Goal: Task Accomplishment & Management: Manage account settings

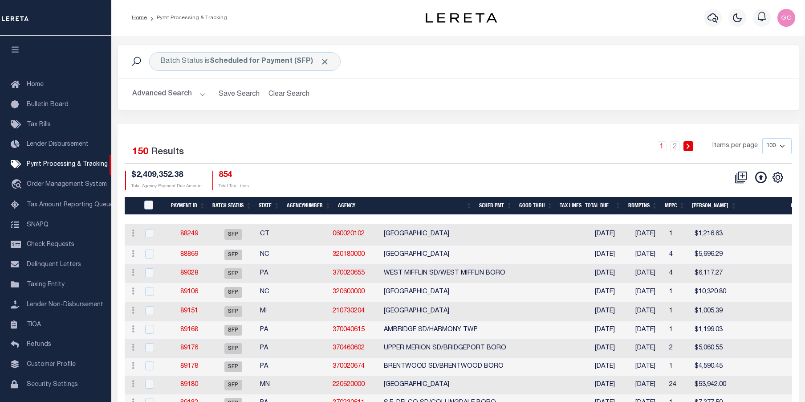
scroll to position [32, 0]
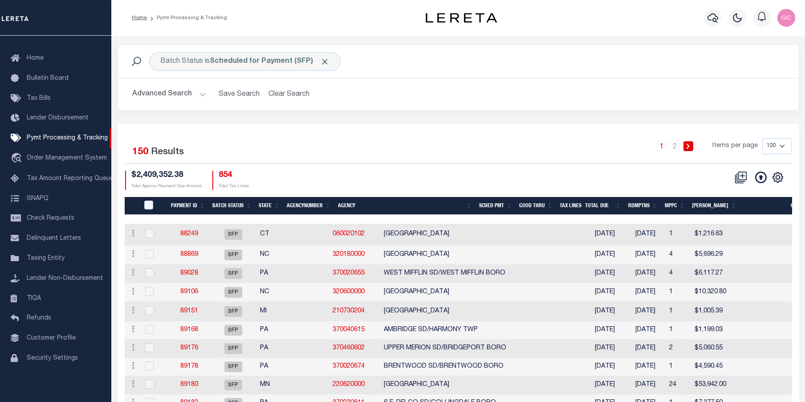
click at [329, 400] on td "370230611" at bounding box center [354, 403] width 51 height 18
checkbox input "true"
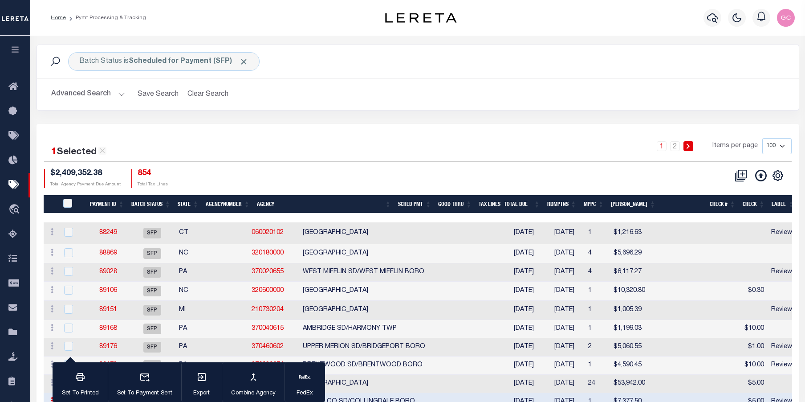
click at [16, 47] on icon "button" at bounding box center [15, 49] width 10 height 8
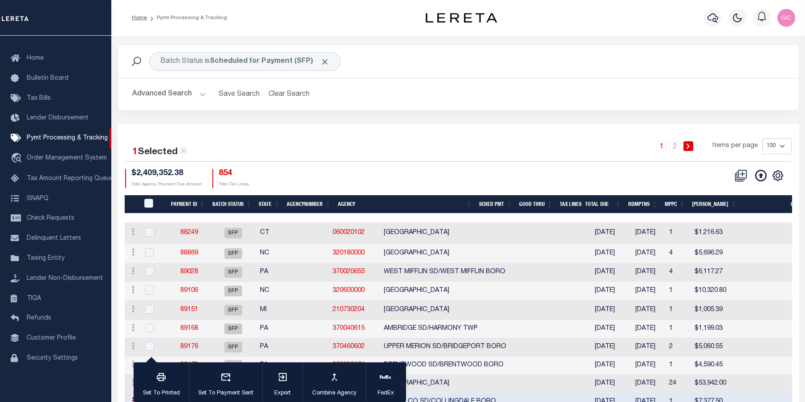
click at [422, 119] on div "Batch Status is Scheduled for Payment (SFP) Search Advanced Search Save Search …" at bounding box center [458, 84] width 695 height 79
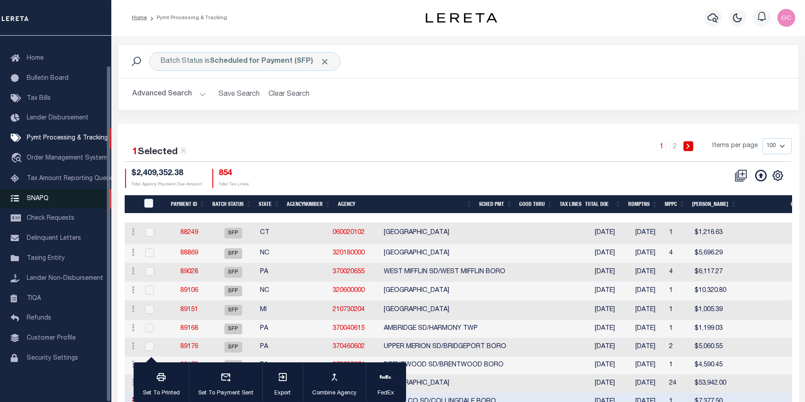
click at [39, 195] on span "SNAPQ" at bounding box center [38, 198] width 22 height 6
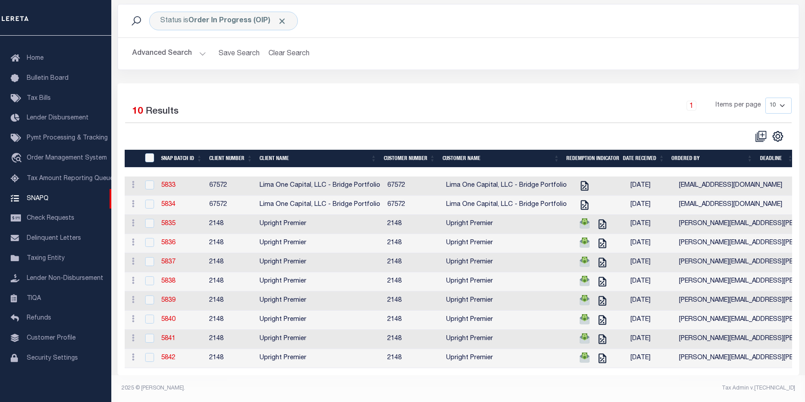
scroll to position [75, 0]
click at [170, 220] on link "5835" at bounding box center [168, 223] width 14 height 6
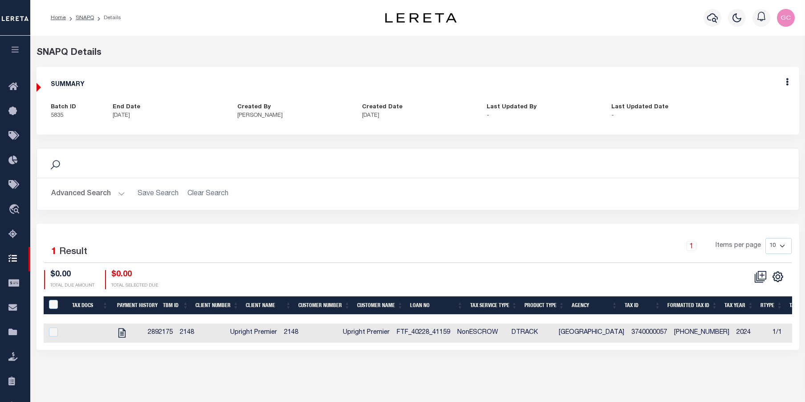
click at [15, 51] on icon "button" at bounding box center [15, 49] width 10 height 8
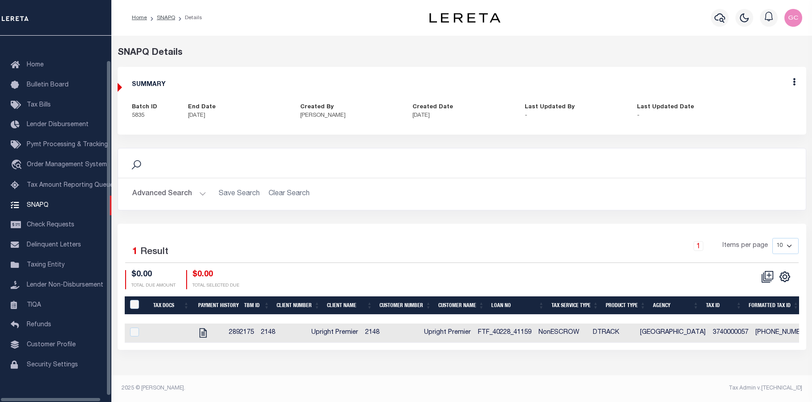
scroll to position [32, 0]
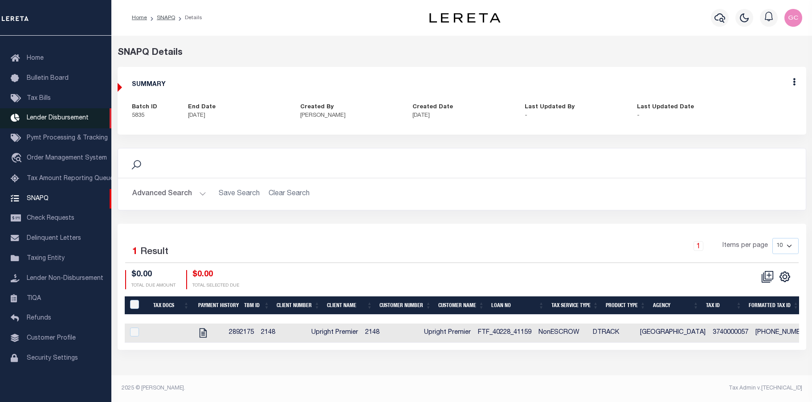
click at [54, 115] on span "Lender Disbursement" at bounding box center [58, 118] width 62 height 6
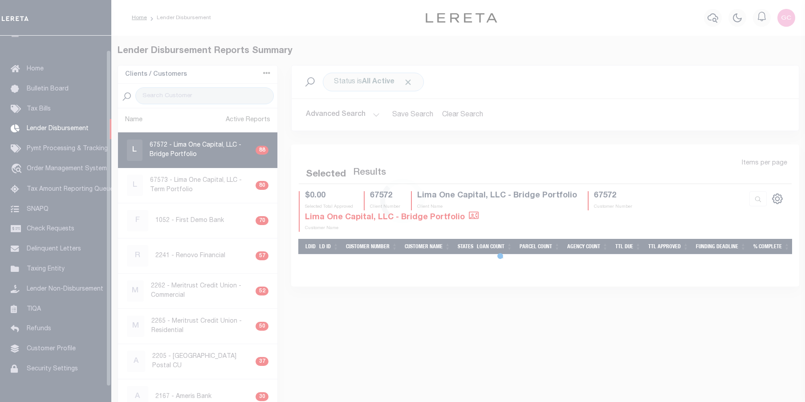
scroll to position [16, 0]
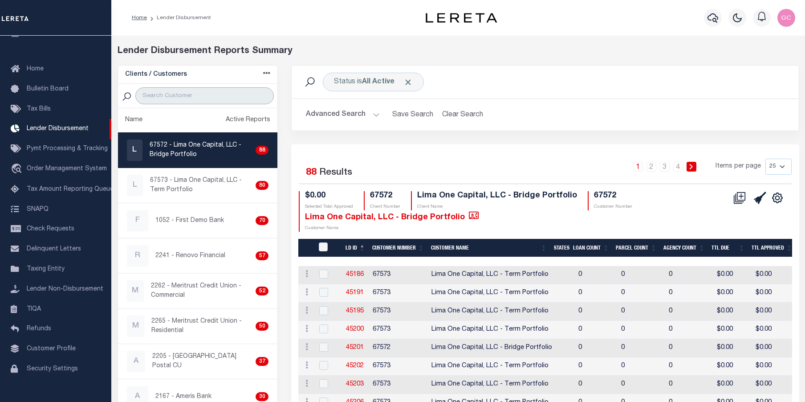
click at [193, 93] on input "search" at bounding box center [204, 95] width 138 height 17
type input "up"
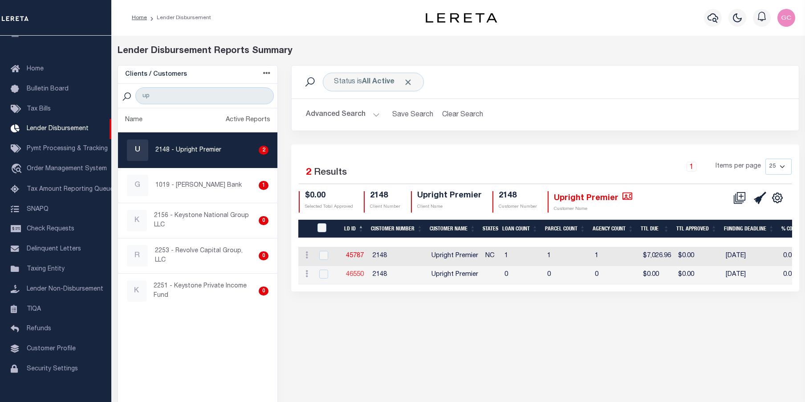
click at [355, 272] on link "46550" at bounding box center [355, 274] width 18 height 6
checkbox input "true"
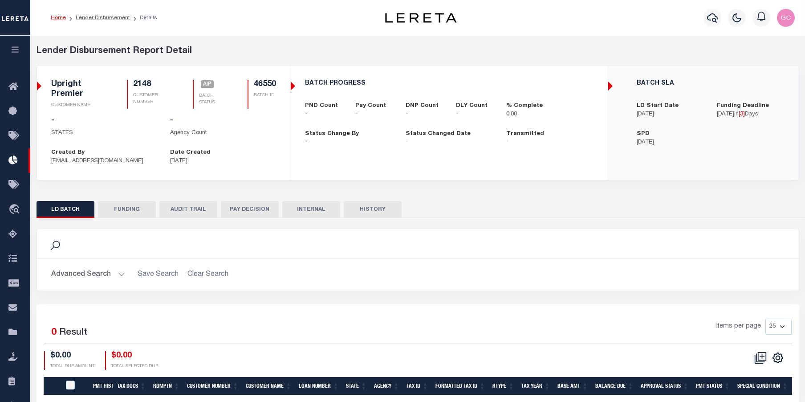
checkbox input "true"
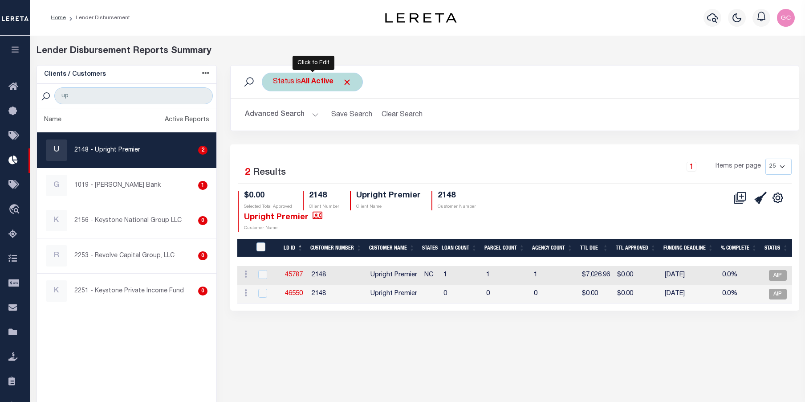
click at [317, 81] on b "All Active" at bounding box center [317, 81] width 32 height 7
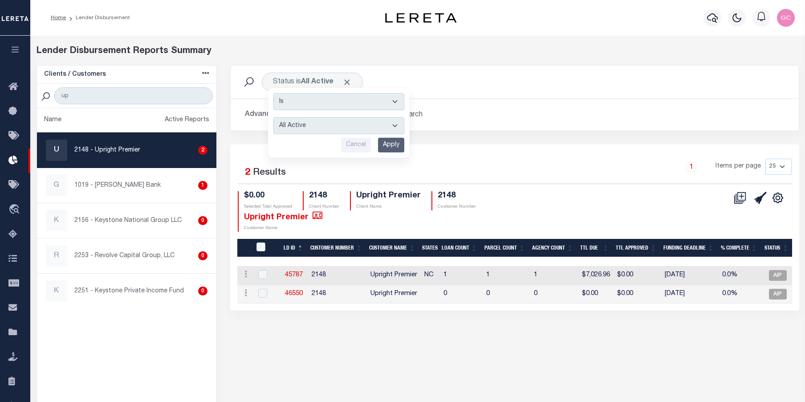
click at [466, 39] on div "Lender Disbursement Reports Summary Clients / Customers Customers asc Customers…" at bounding box center [417, 260] width 775 height 449
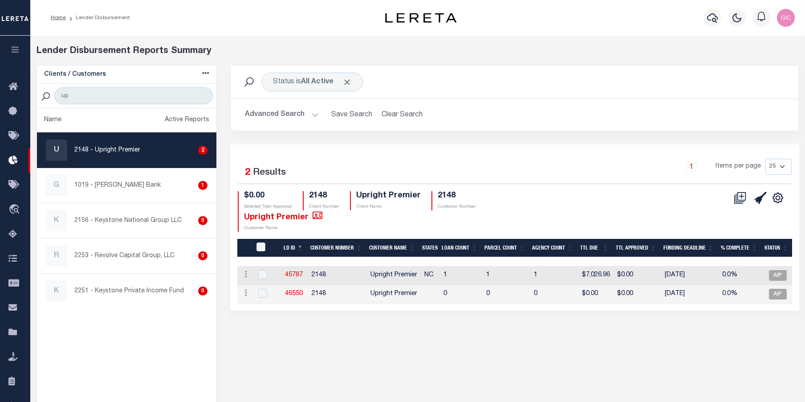
click at [12, 47] on icon "button" at bounding box center [15, 49] width 10 height 8
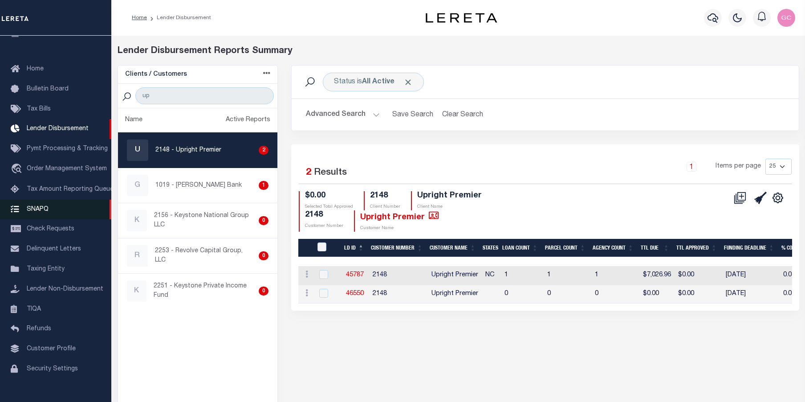
click at [40, 218] on link "SNAPQ" at bounding box center [55, 209] width 111 height 20
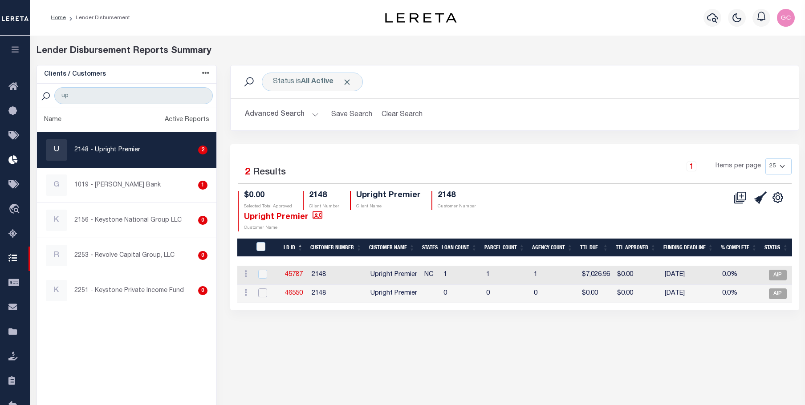
click at [260, 294] on input "checkbox" at bounding box center [262, 292] width 9 height 9
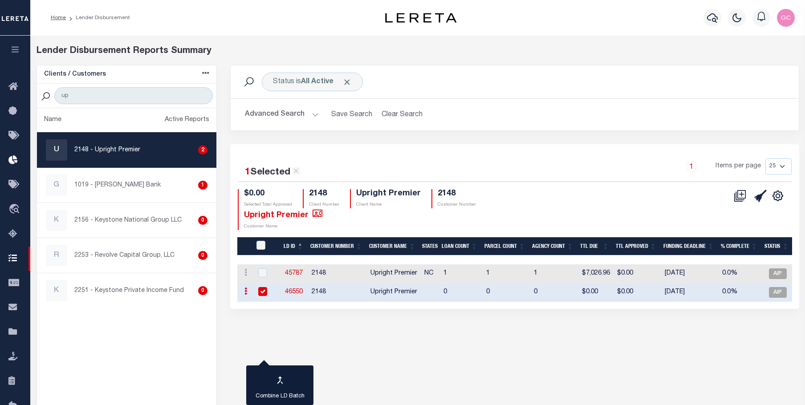
click at [262, 290] on input "checkbox" at bounding box center [262, 291] width 9 height 9
checkbox input "false"
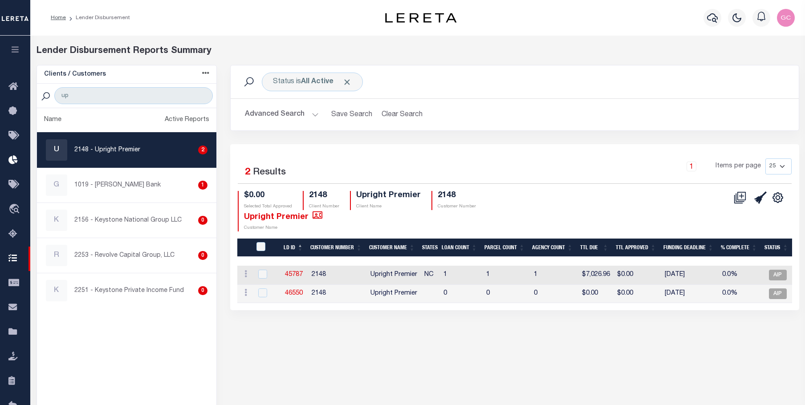
click at [15, 52] on icon "button" at bounding box center [15, 49] width 10 height 8
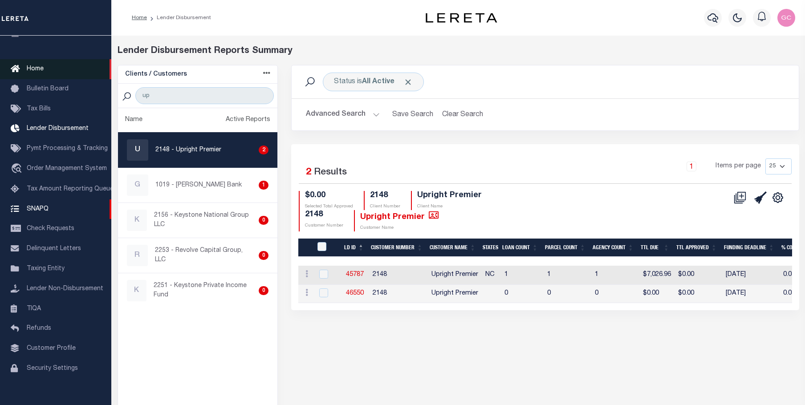
click at [37, 72] on span "Home" at bounding box center [35, 69] width 17 height 6
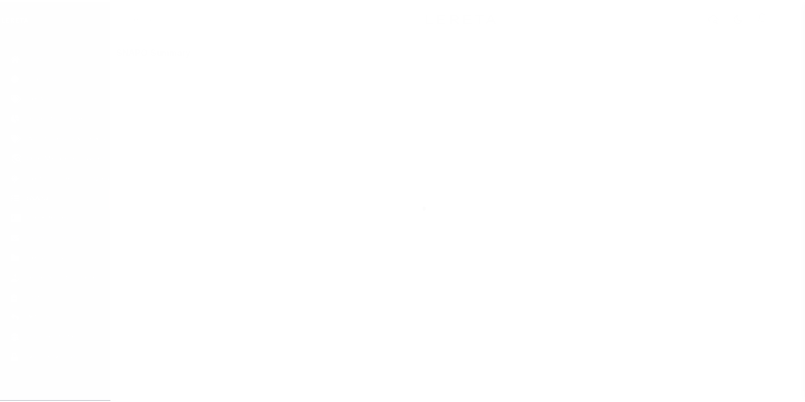
scroll to position [32, 0]
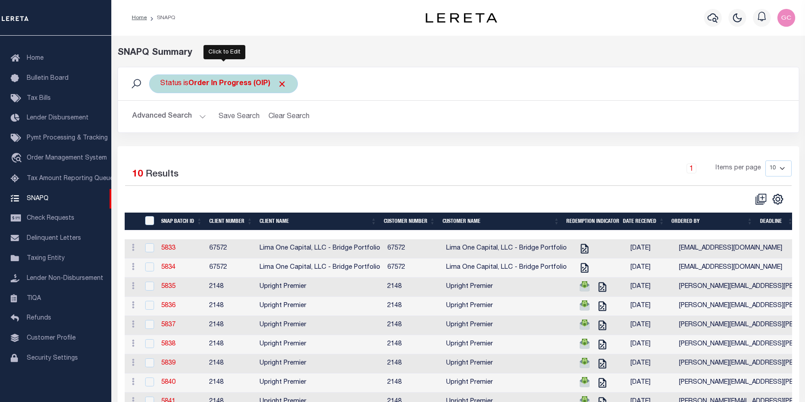
click at [227, 80] on b "Order In Progress (OIP)" at bounding box center [237, 83] width 98 height 7
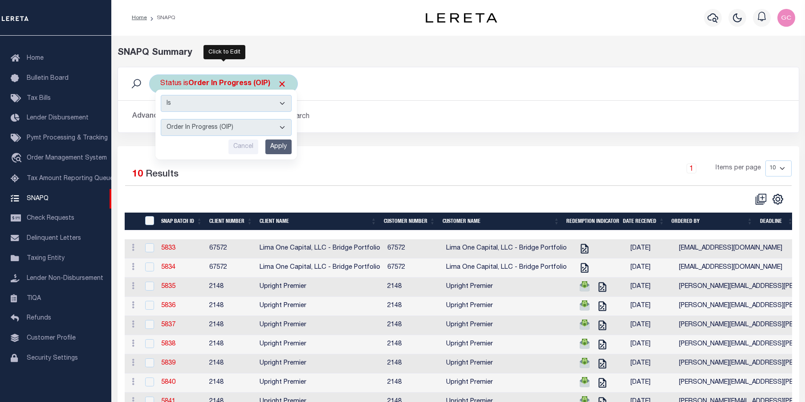
click at [284, 127] on select "Complete (CPT) Order In Progress (OIP)" at bounding box center [226, 127] width 131 height 17
select select "CPT"
click at [161, 119] on select "Complete (CPT) Order In Progress (OIP)" at bounding box center [226, 127] width 131 height 17
click at [281, 145] on input "Apply" at bounding box center [278, 146] width 26 height 15
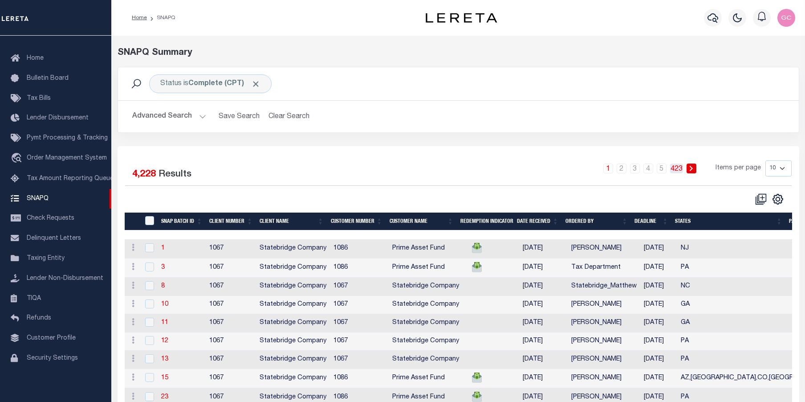
click at [678, 171] on link "423" at bounding box center [676, 168] width 13 height 10
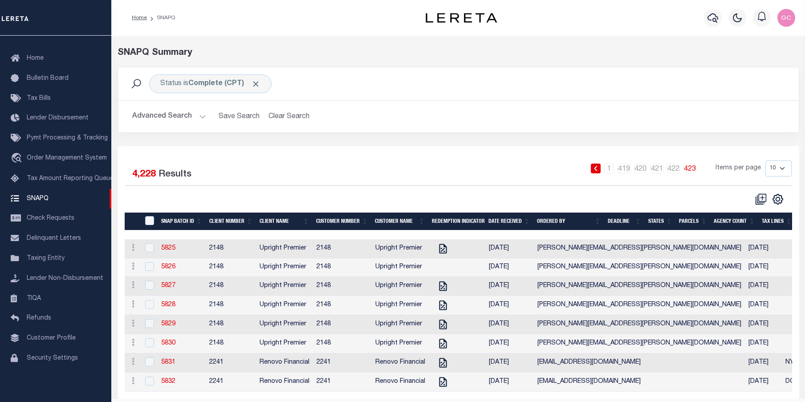
scroll to position [35, 0]
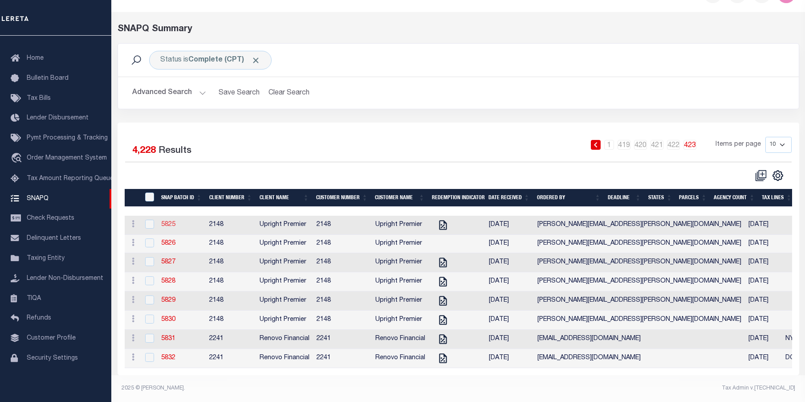
click at [166, 221] on link "5825" at bounding box center [168, 224] width 14 height 6
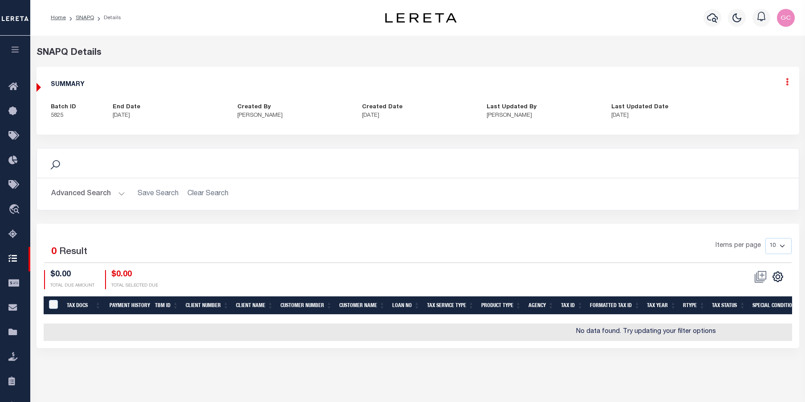
click at [786, 81] on icon at bounding box center [787, 82] width 3 height 8
click at [745, 106] on link "Edit" at bounding box center [763, 107] width 70 height 15
select select "CPT"
checkbox input "true"
type textarea "10/06/25 - Per website reviewed confirmed the taxes are paid in full - VS"
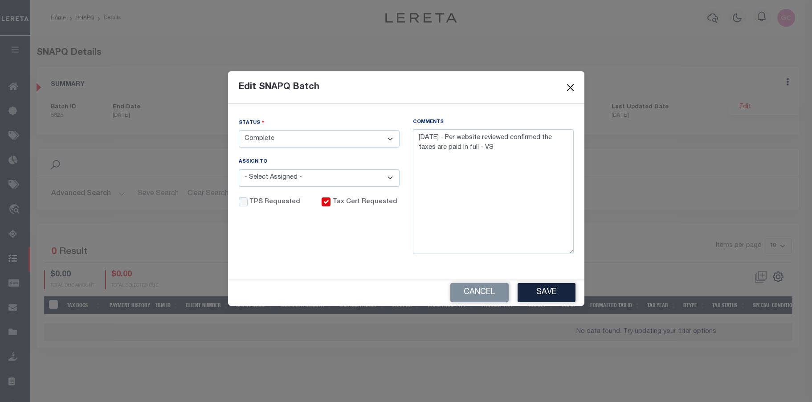
click at [573, 86] on button "Close" at bounding box center [570, 87] width 12 height 12
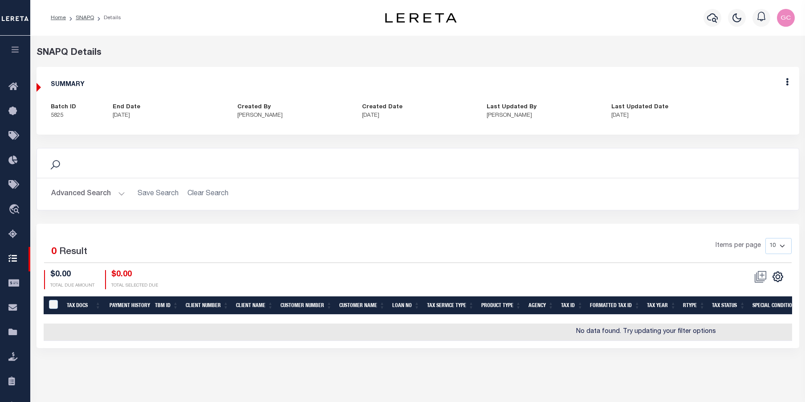
scroll to position [33, 0]
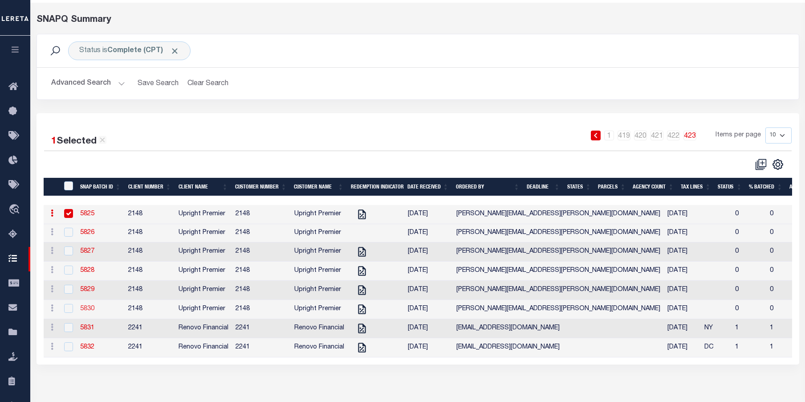
click at [89, 310] on link "5830" at bounding box center [87, 308] width 14 height 6
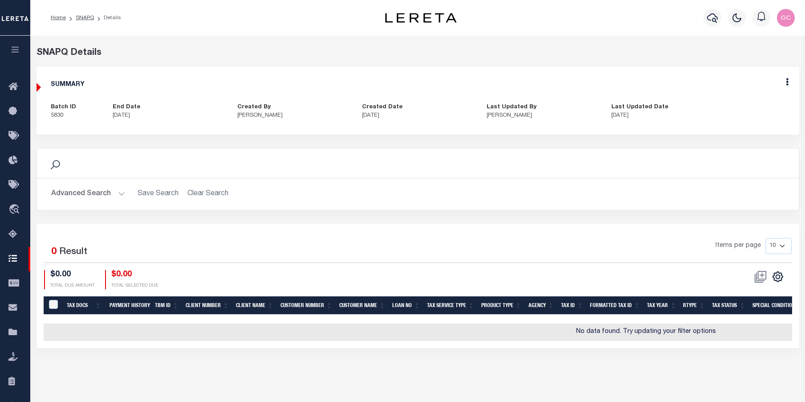
scroll to position [33, 0]
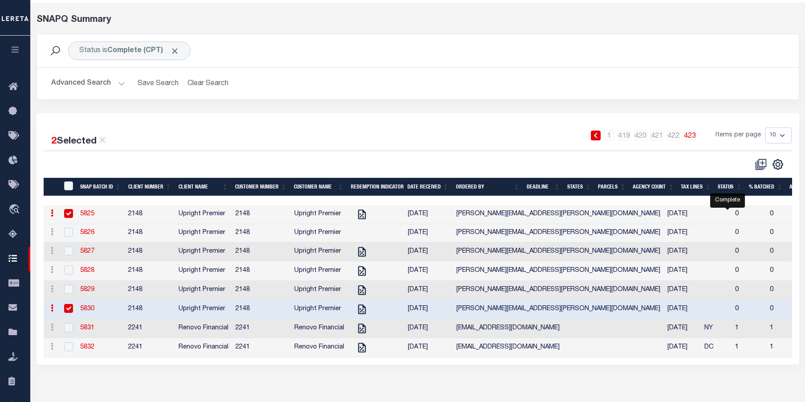
checkbox input "false"
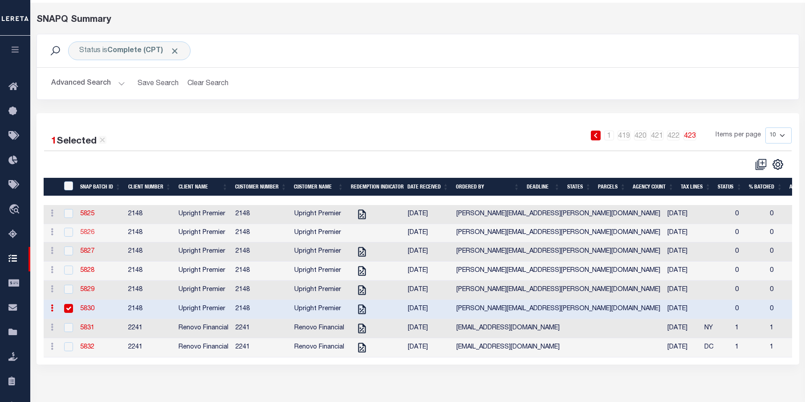
click at [91, 232] on link "5826" at bounding box center [87, 232] width 14 height 6
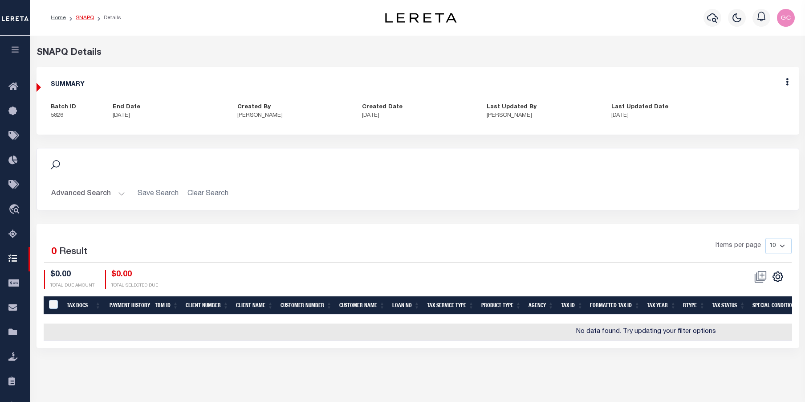
click at [87, 17] on link "SNAPQ" at bounding box center [85, 17] width 18 height 5
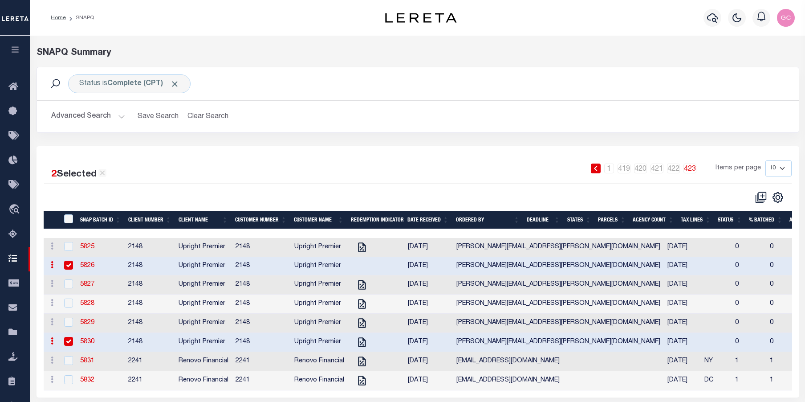
drag, startPoint x: 72, startPoint y: 267, endPoint x: 68, endPoint y: 280, distance: 14.3
click at [71, 266] on input "checkbox" at bounding box center [68, 264] width 9 height 9
checkbox input "false"
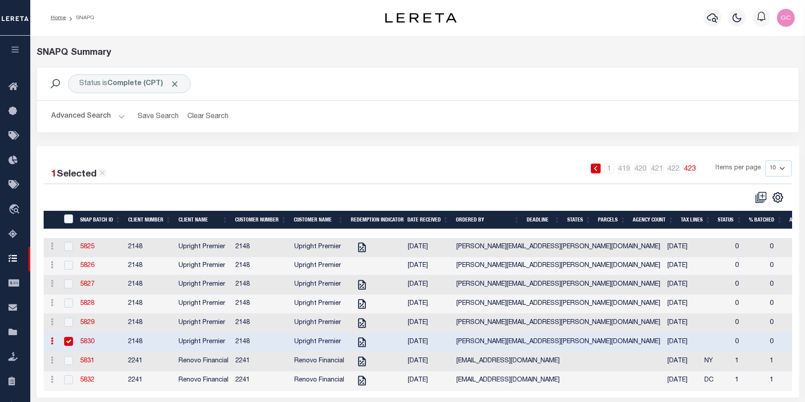
click at [64, 345] on div at bounding box center [67, 342] width 11 height 10
checkbox input "false"
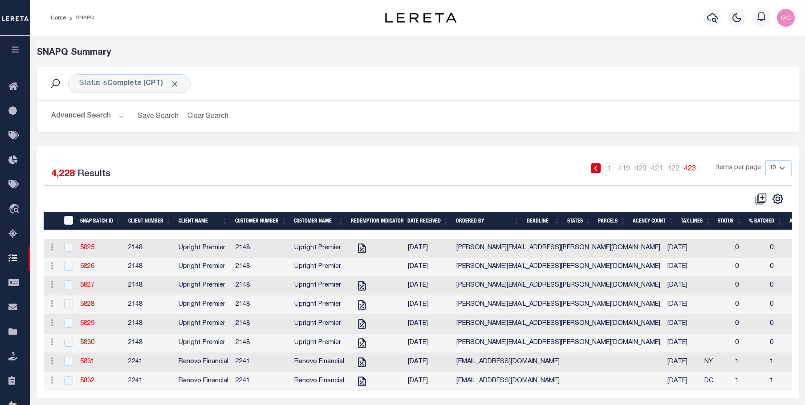
scroll to position [33, 0]
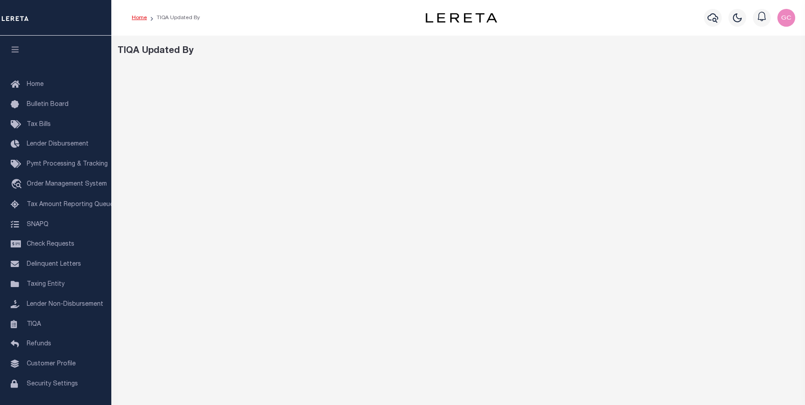
click at [137, 16] on link "Home" at bounding box center [139, 17] width 15 height 5
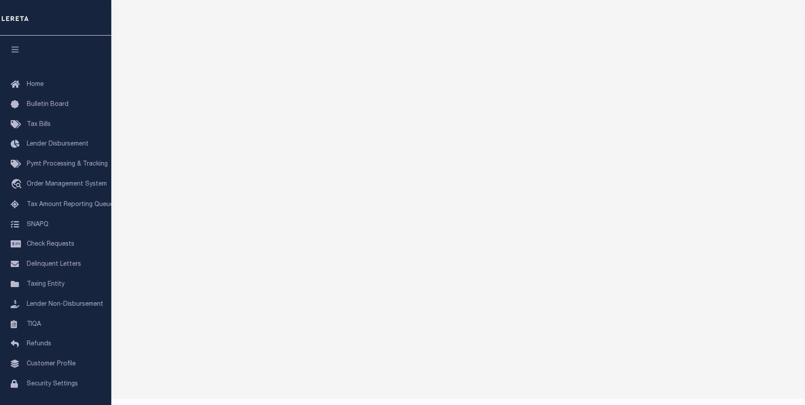
scroll to position [153, 0]
click at [698, 391] on div "Tax Admin v.[TECHNICAL_ID]" at bounding box center [630, 393] width 330 height 8
click at [613, 387] on footer "2025 © [PERSON_NAME]. Tax Admin v.[TECHNICAL_ID]" at bounding box center [458, 393] width 694 height 27
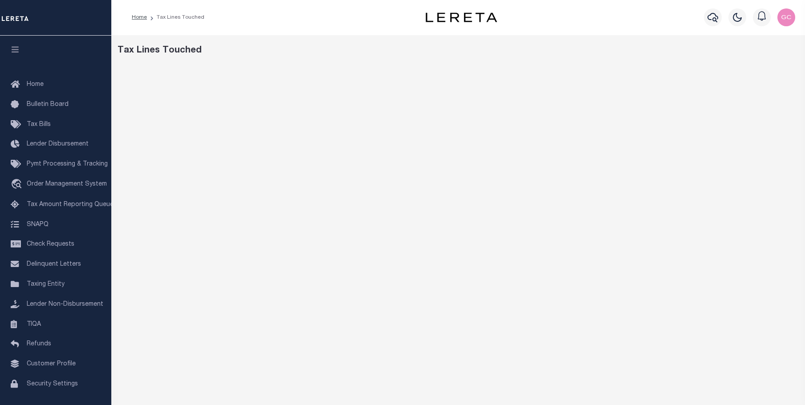
scroll to position [0, 0]
click at [143, 16] on link "Home" at bounding box center [139, 17] width 15 height 5
click at [382, 47] on div "SNAPQ Orders" at bounding box center [459, 51] width 682 height 13
click at [563, 51] on div "SNAPQ Orders" at bounding box center [459, 51] width 682 height 13
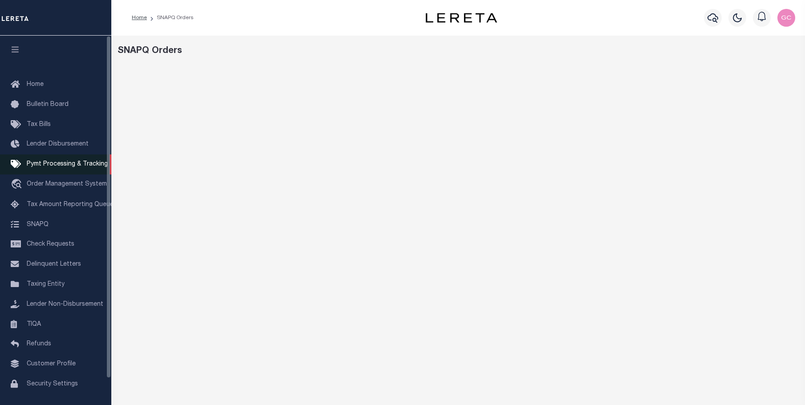
click at [54, 165] on span "Pymt Processing & Tracking" at bounding box center [67, 164] width 81 height 6
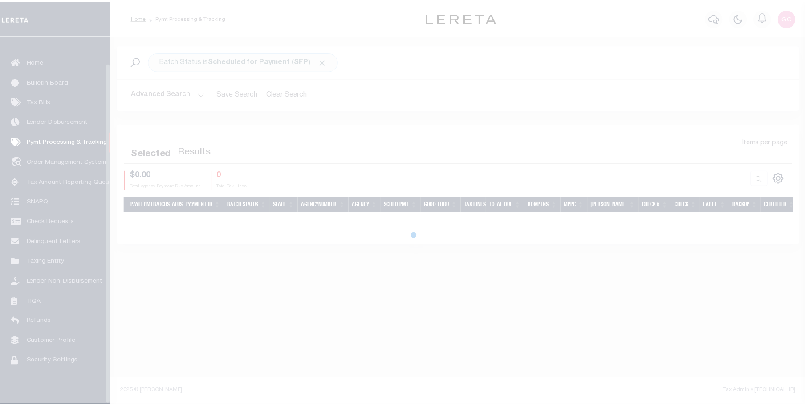
scroll to position [28, 0]
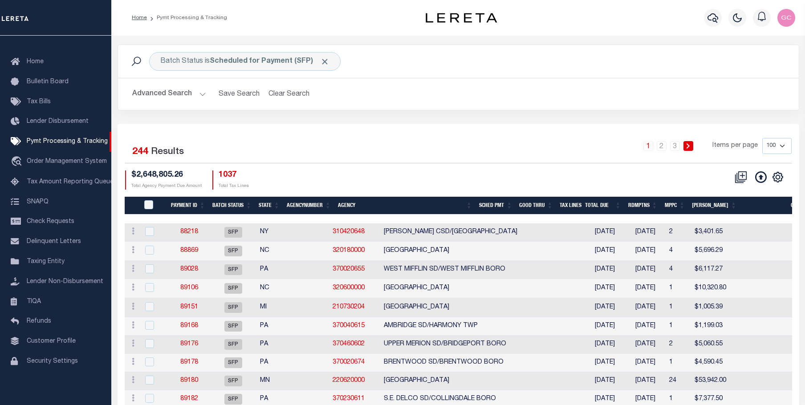
click at [783, 144] on select "100 200 500 1000" at bounding box center [776, 146] width 29 height 16
select select "1000"
click at [762, 138] on select "100 200 500 1000" at bounding box center [776, 146] width 29 height 16
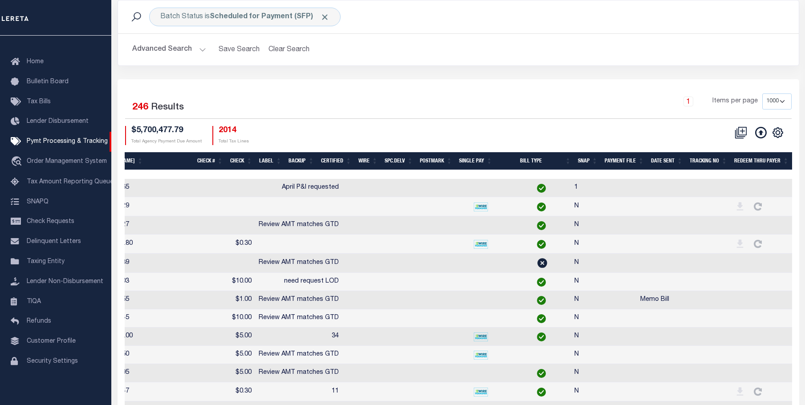
scroll to position [0, 593]
click at [587, 159] on th "SNAP" at bounding box center [587, 161] width 27 height 18
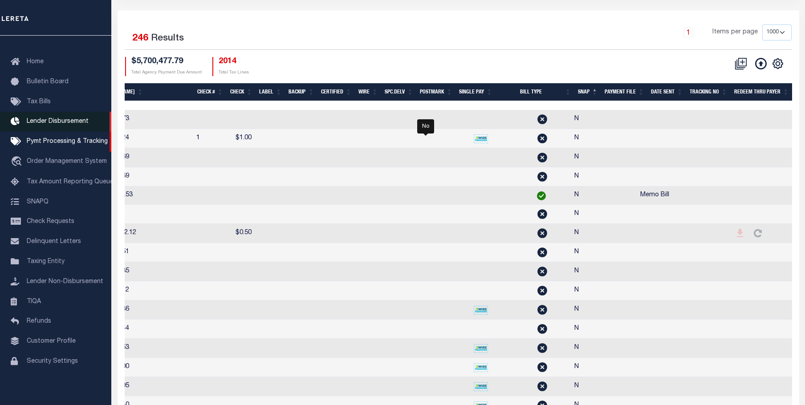
click at [59, 118] on span "Lender Disbursement" at bounding box center [58, 121] width 62 height 6
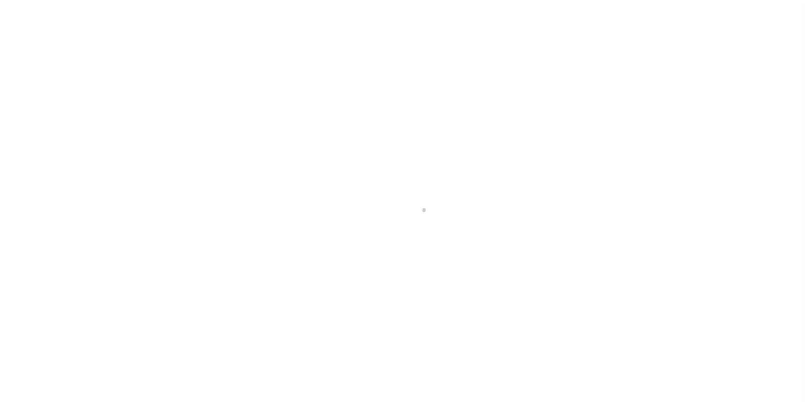
scroll to position [16, 0]
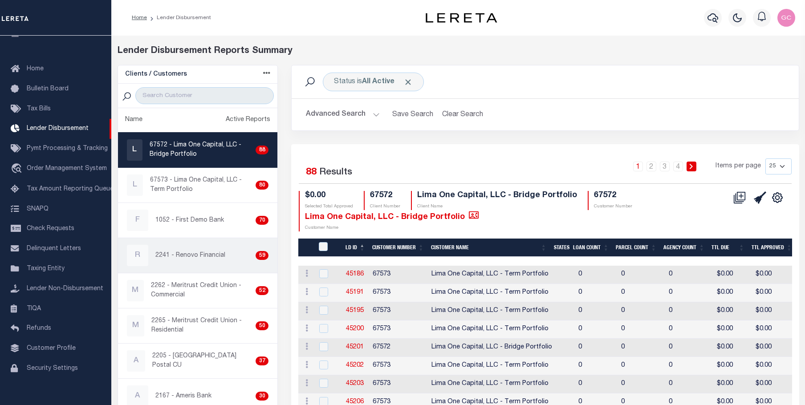
click at [183, 257] on p "2241 - Renovo Financial" at bounding box center [190, 255] width 70 height 9
checkbox input "true"
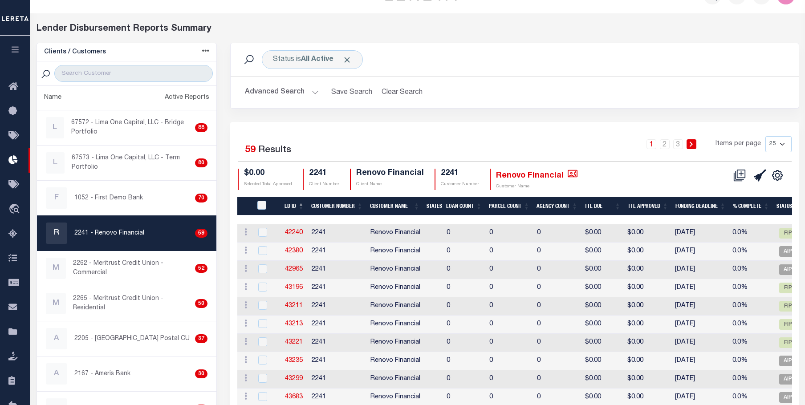
scroll to position [45, 0]
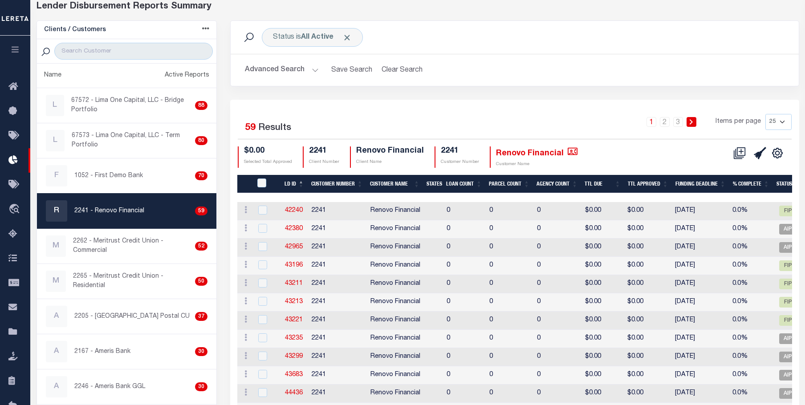
click at [784, 118] on select "25 50 100 200" at bounding box center [778, 122] width 26 height 16
select select "200"
click at [765, 114] on select "25 50 100 200" at bounding box center [778, 122] width 26 height 16
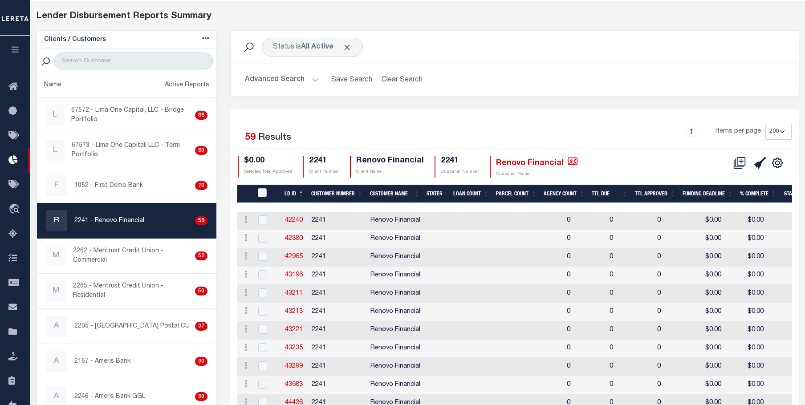
scroll to position [0, 0]
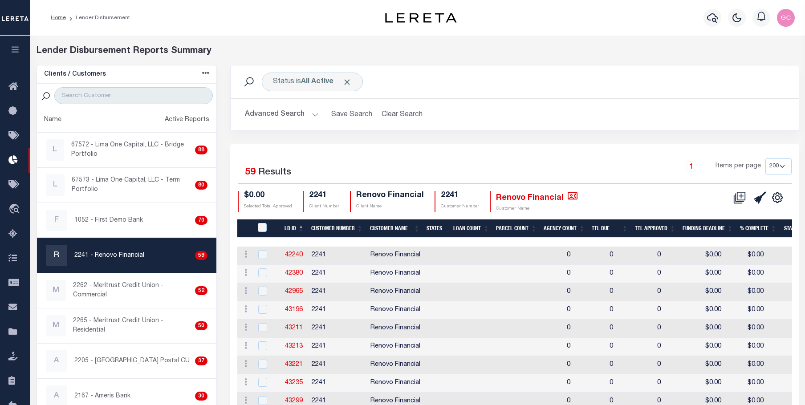
click at [16, 49] on icon "button" at bounding box center [15, 49] width 10 height 8
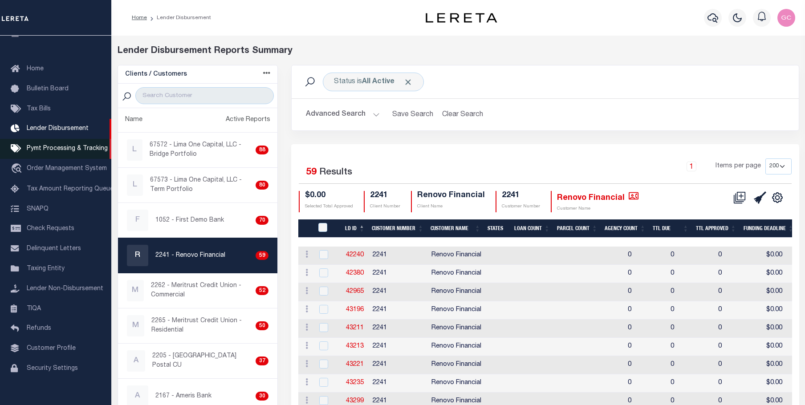
click at [47, 151] on span "Pymt Processing & Tracking" at bounding box center [67, 149] width 81 height 6
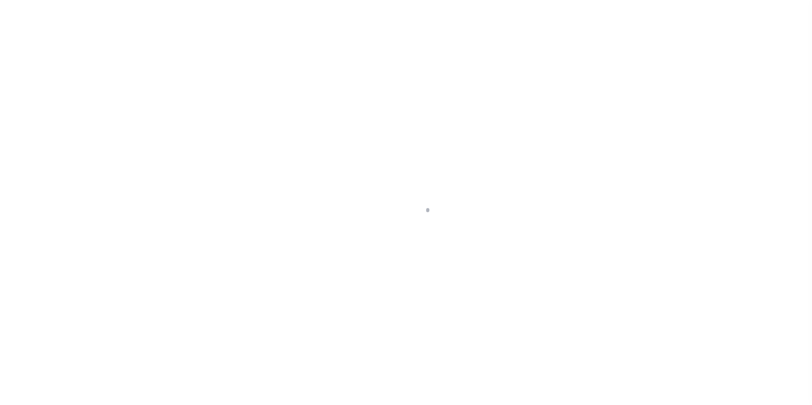
select select "1000"
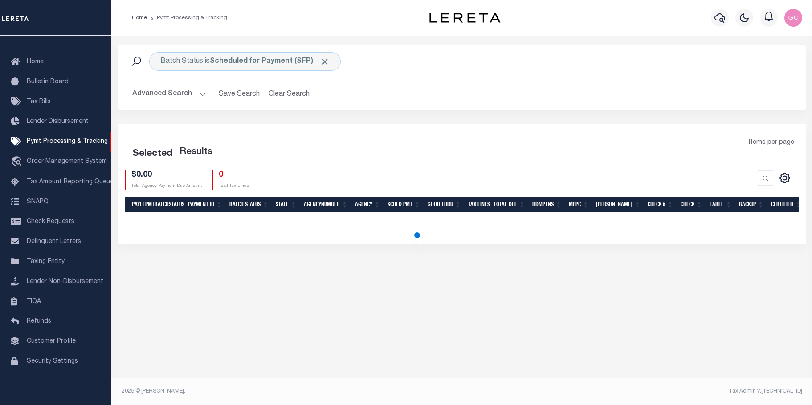
select select "1000"
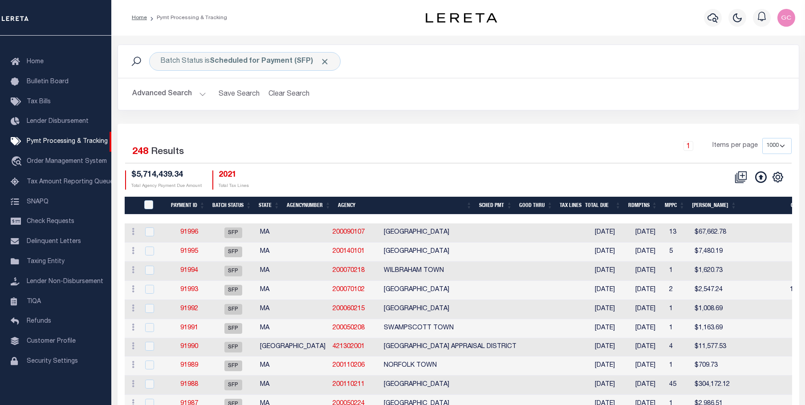
click at [646, 19] on div "Profile Sign out" at bounding box center [658, 17] width 280 height 31
click at [149, 232] on input "checkbox" at bounding box center [149, 231] width 9 height 9
checkbox input "true"
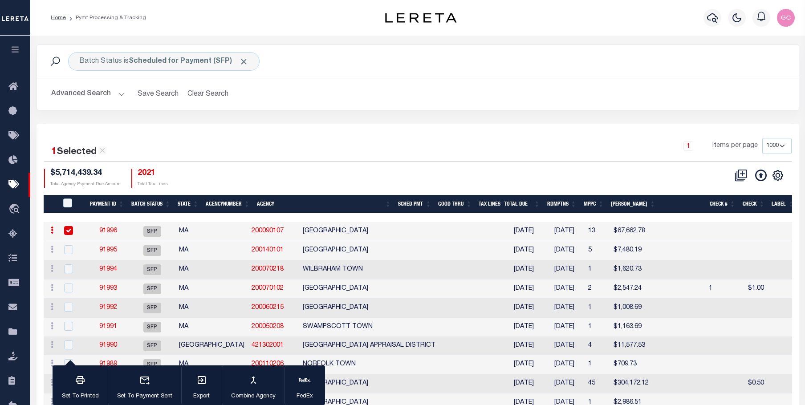
click at [106, 233] on link "91996" at bounding box center [108, 231] width 18 height 6
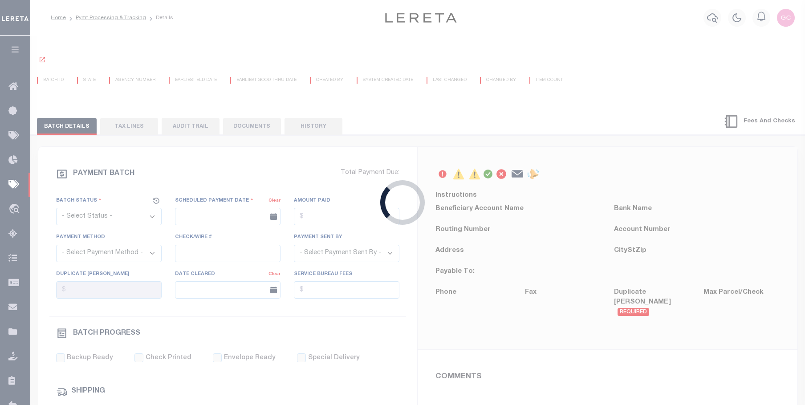
select select "SFP"
type input "[DATE]"
type input "N"
radio input "true"
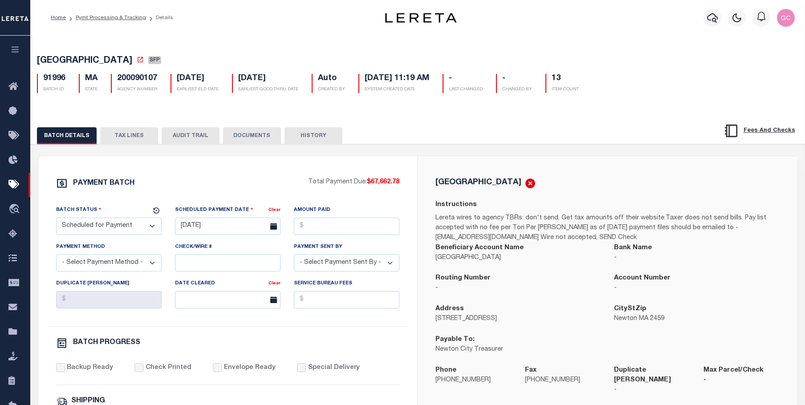
drag, startPoint x: 138, startPoint y: 135, endPoint x: 142, endPoint y: 144, distance: 9.8
click at [138, 135] on button "TAX LINES" at bounding box center [129, 135] width 58 height 17
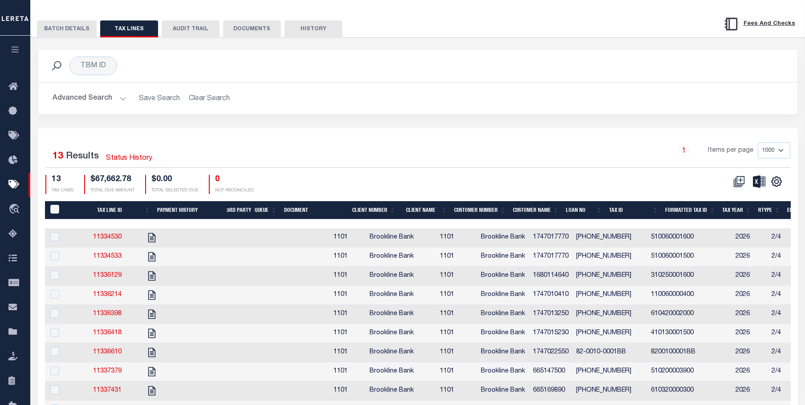
scroll to position [134, 0]
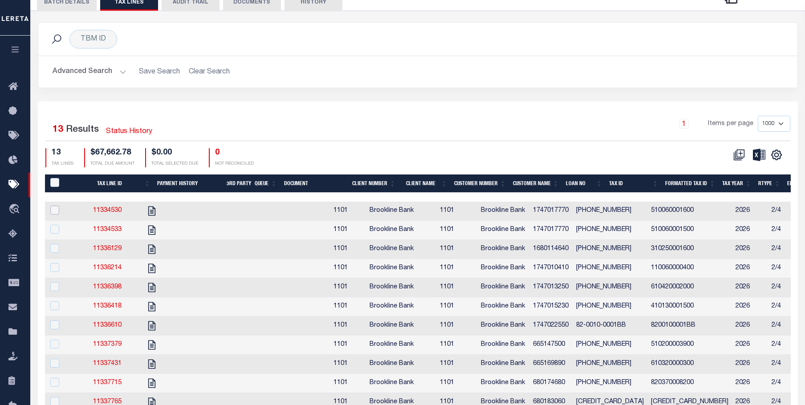
click at [53, 210] on input "checkbox" at bounding box center [54, 210] width 9 height 9
checkbox input "true"
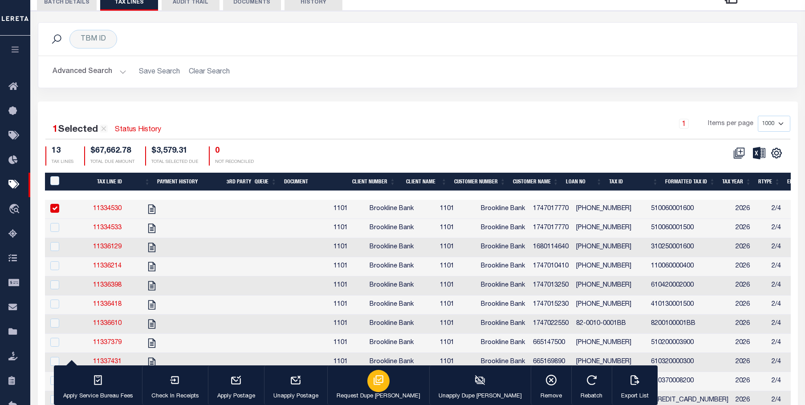
click at [373, 383] on icon "button" at bounding box center [379, 380] width 12 height 12
type input "[DATE]"
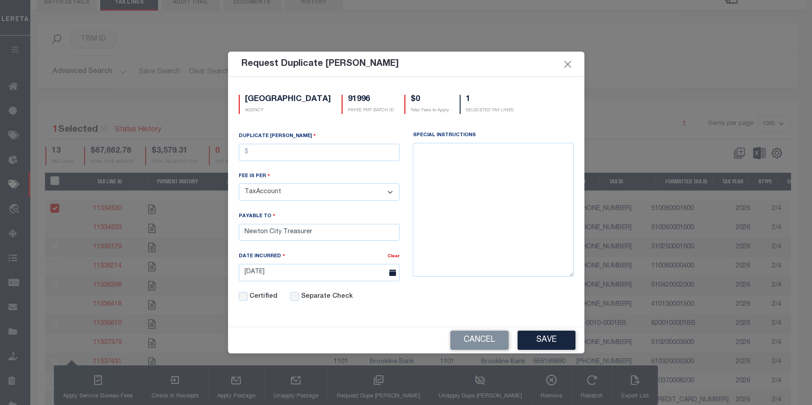
click at [392, 193] on select "TaxAccount TaxYear Installment" at bounding box center [319, 191] width 161 height 17
click at [411, 163] on div "SPECIAL INSTRUCTIONS" at bounding box center [493, 222] width 174 height 181
click at [570, 59] on button "Close" at bounding box center [567, 64] width 12 height 12
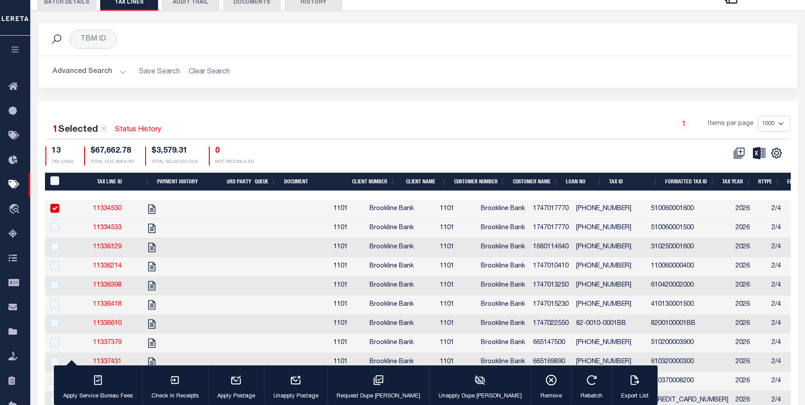
click at [56, 211] on input "checkbox" at bounding box center [54, 208] width 9 height 9
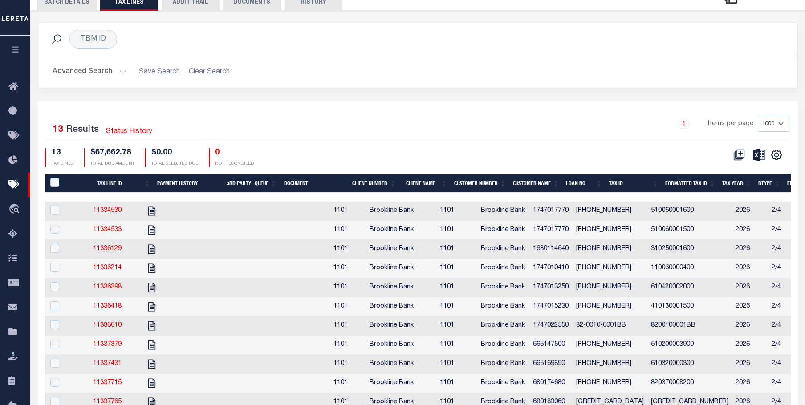
click at [579, 29] on div "TBM ID Search" at bounding box center [417, 39] width 759 height 33
click at [112, 213] on link "11334530" at bounding box center [107, 210] width 28 height 6
checkbox input "true"
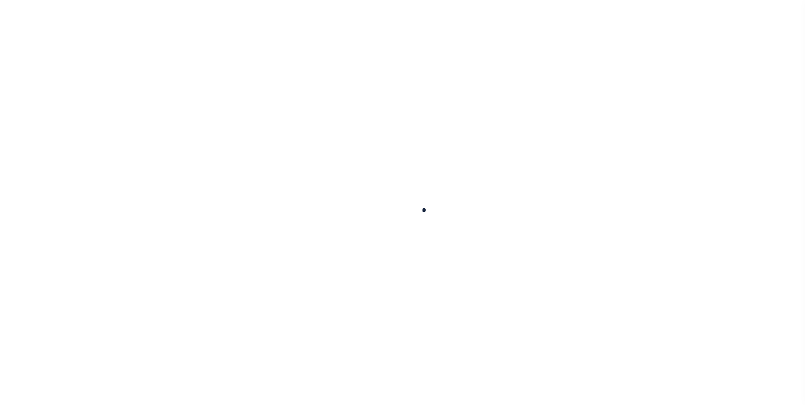
checkbox input "false"
type input "02125351"
type input "[DATE]"
select select "DUE"
type input "$3,579.31"
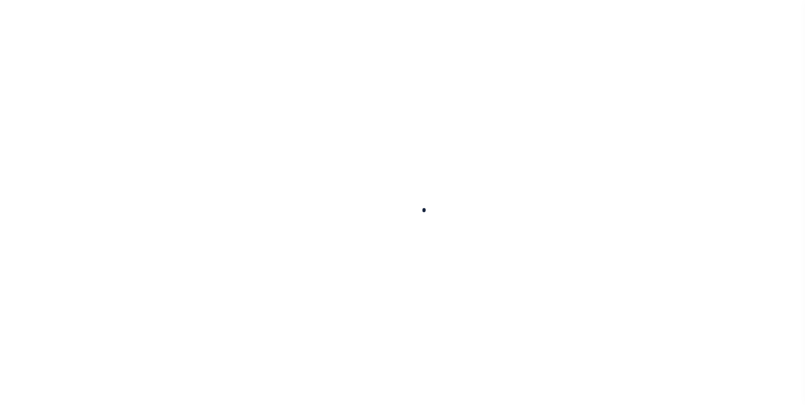
type input "$3,579.31"
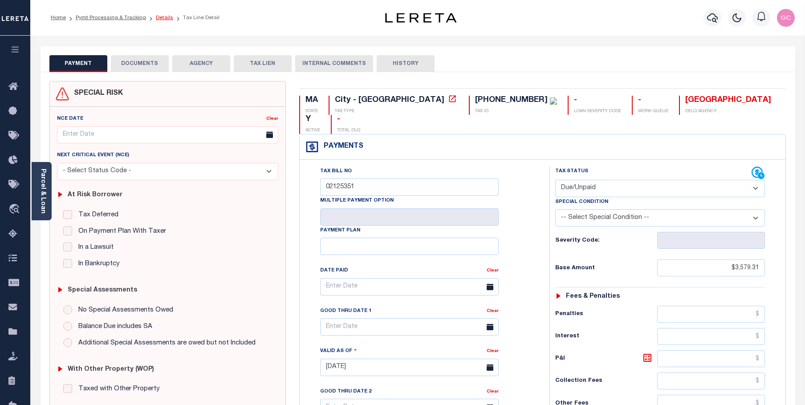
click at [162, 18] on link "Details" at bounding box center [164, 17] width 17 height 5
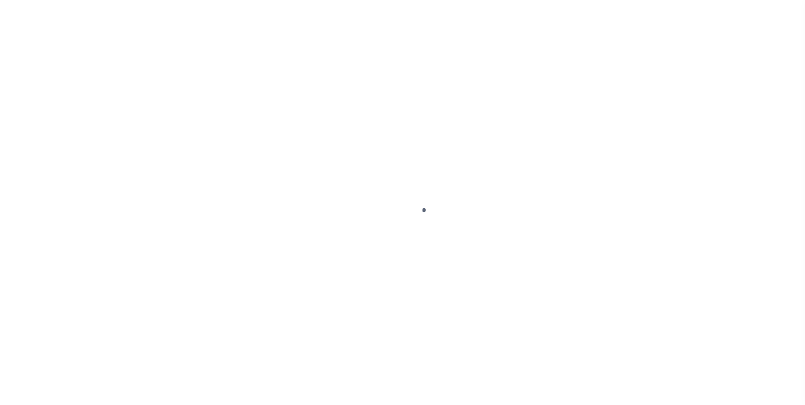
select select "SFP"
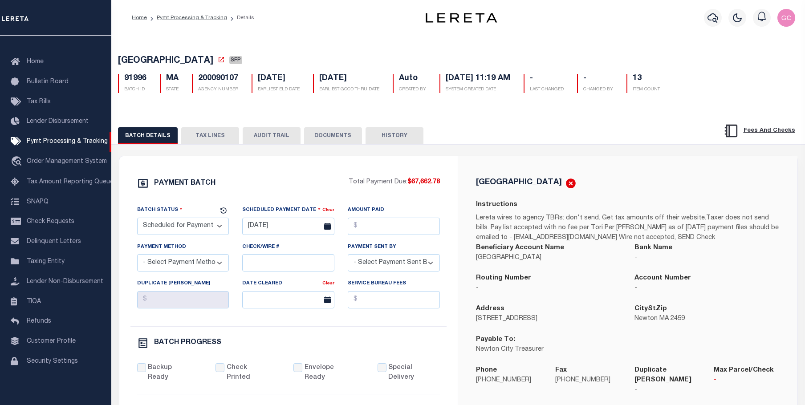
click at [214, 134] on button "TAX LINES" at bounding box center [210, 135] width 58 height 17
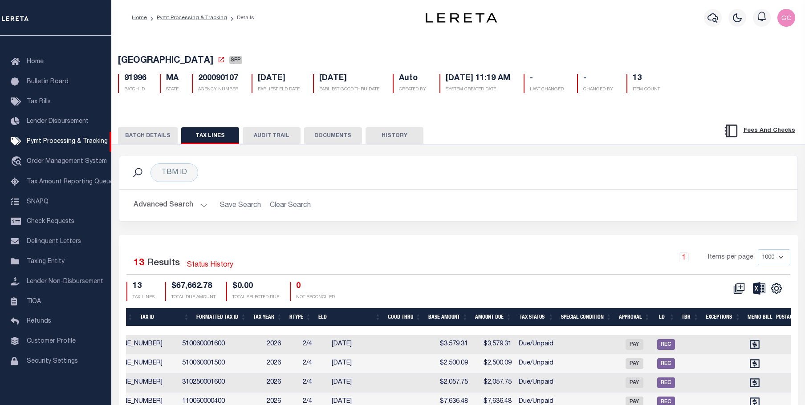
scroll to position [0, 0]
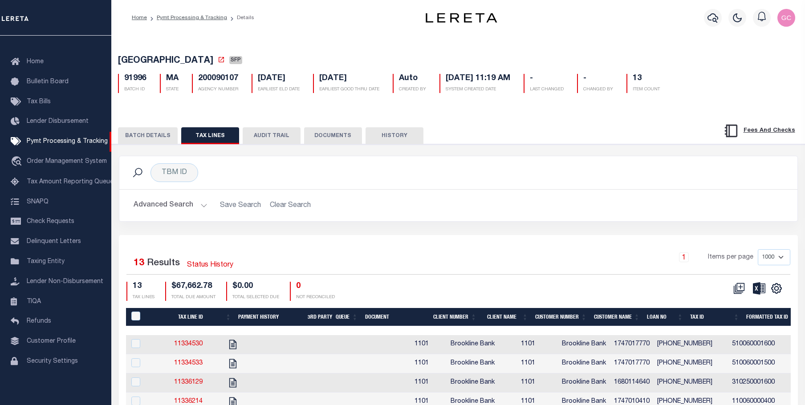
drag, startPoint x: 190, startPoint y: 19, endPoint x: 198, endPoint y: 32, distance: 15.8
click at [190, 19] on link "Pymt Processing & Tracking" at bounding box center [192, 17] width 70 height 5
select select "1000"
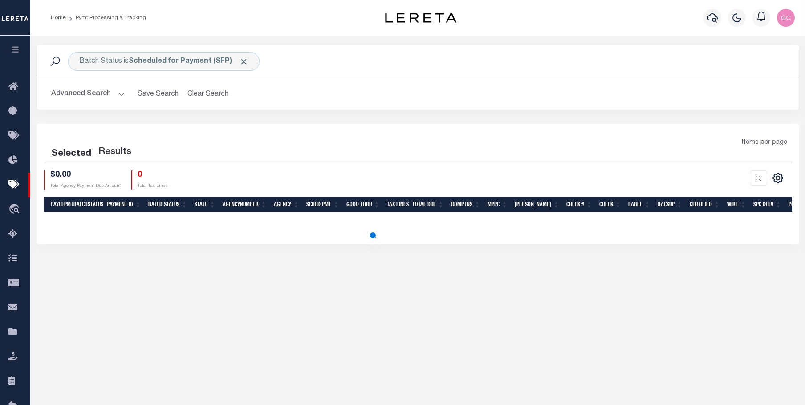
select select "1000"
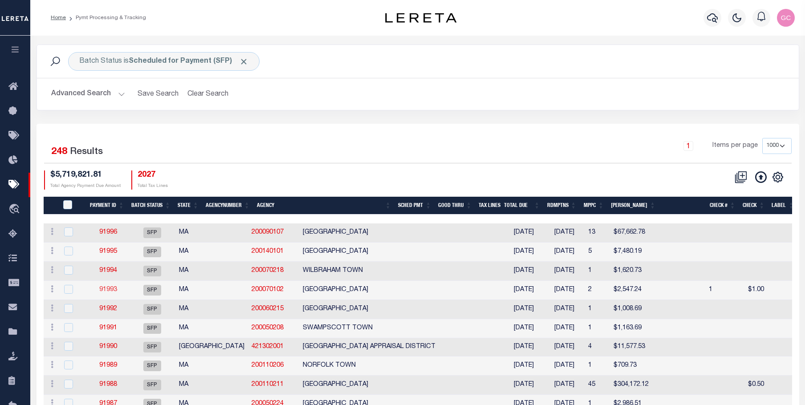
click at [107, 292] on link "91993" at bounding box center [108, 290] width 18 height 6
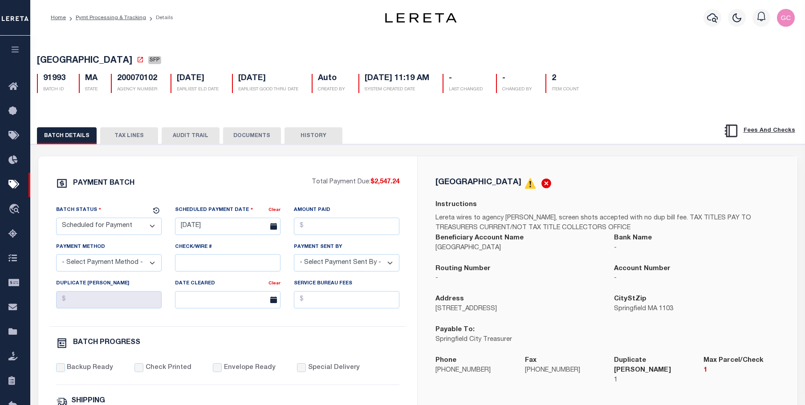
drag, startPoint x: 124, startPoint y: 136, endPoint x: 129, endPoint y: 144, distance: 10.0
click at [124, 135] on button "TAX LINES" at bounding box center [129, 135] width 58 height 17
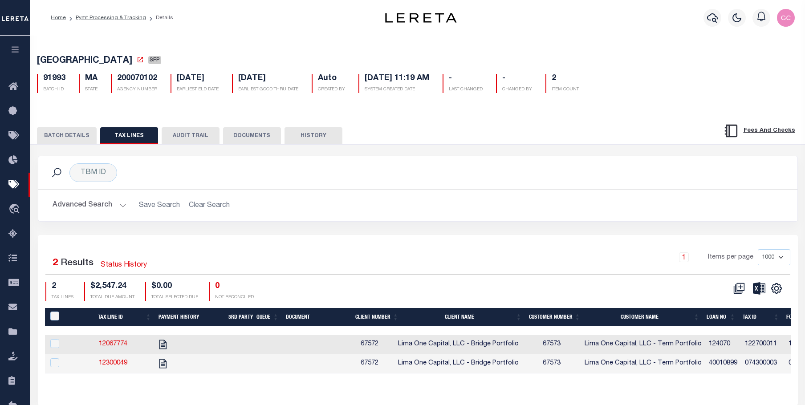
click at [53, 136] on button "BATCH DETAILS" at bounding box center [67, 135] width 60 height 17
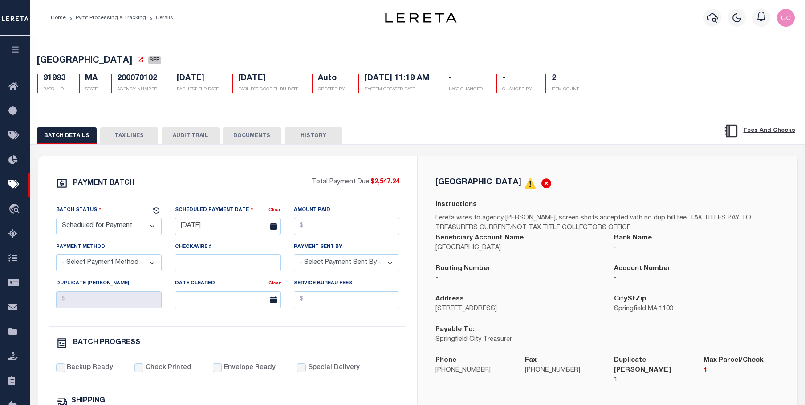
click at [130, 139] on button "TAX LINES" at bounding box center [129, 135] width 58 height 17
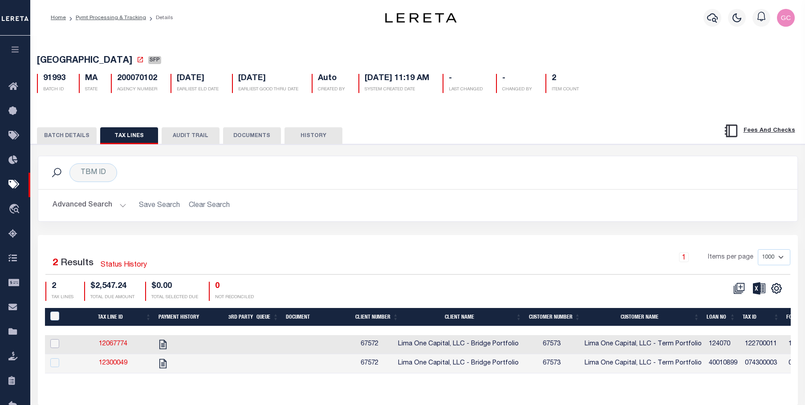
click at [57, 345] on input "checkbox" at bounding box center [54, 343] width 9 height 9
checkbox input "true"
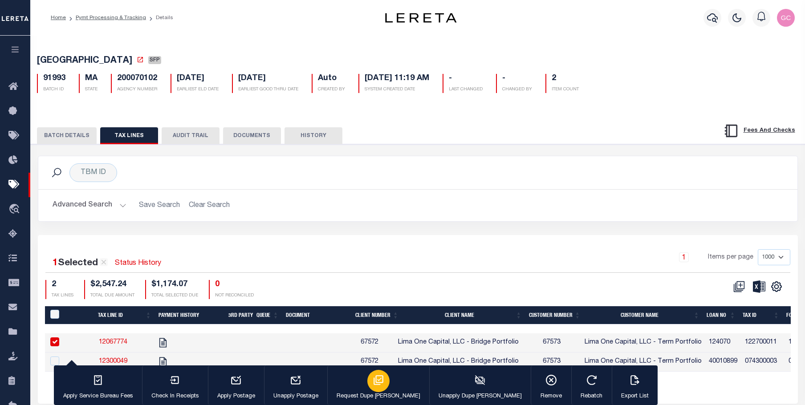
click at [373, 379] on icon "button" at bounding box center [378, 380] width 10 height 10
type input "10/06/2025"
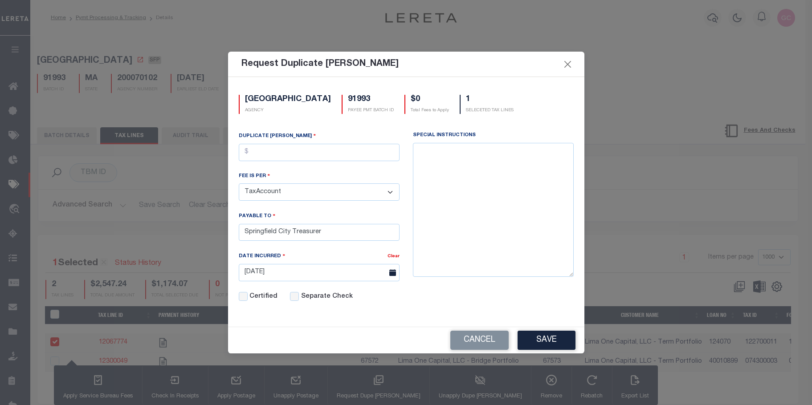
click at [391, 191] on select "TaxAccount TaxYear Installment" at bounding box center [319, 191] width 161 height 17
click at [531, 97] on div "SPRINGFIELD CITY AGENCY 91993 PAYEE PMT BATCH ID $0 Total Fees to Apply 1 SELEC…" at bounding box center [406, 104] width 348 height 19
click at [567, 64] on button "Close" at bounding box center [567, 64] width 12 height 12
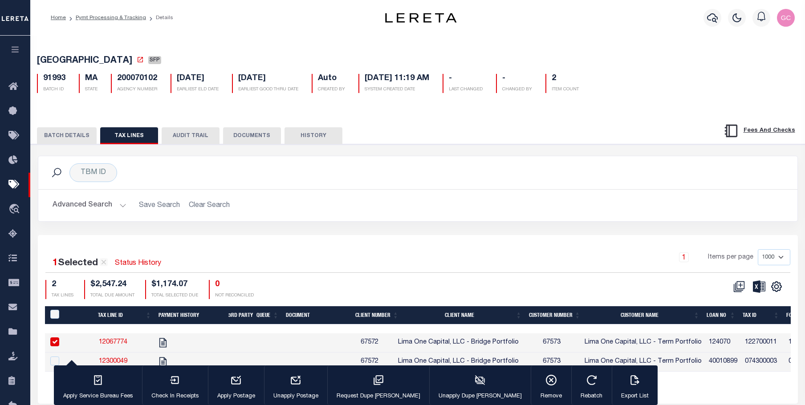
click at [57, 342] on input "checkbox" at bounding box center [54, 341] width 9 height 9
checkbox input "false"
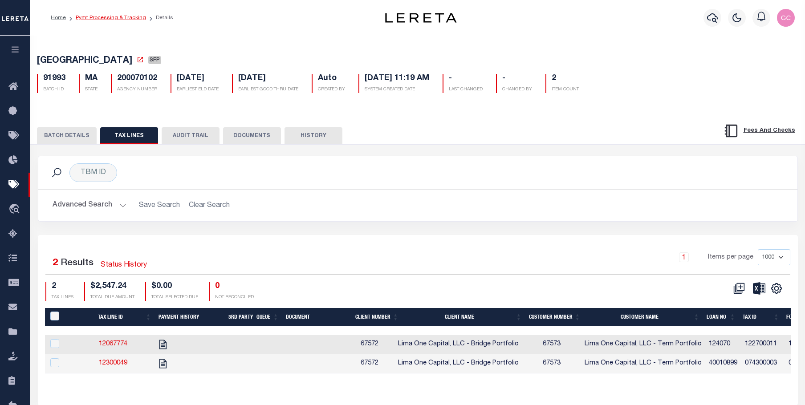
click at [120, 16] on link "Pymt Processing & Tracking" at bounding box center [111, 17] width 70 height 5
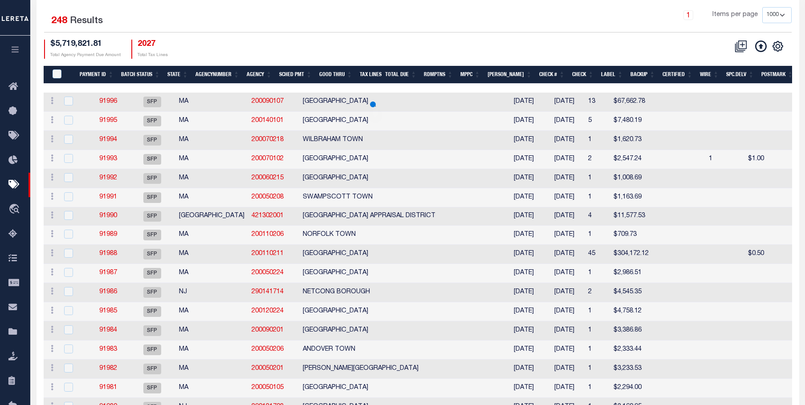
scroll to position [178, 0]
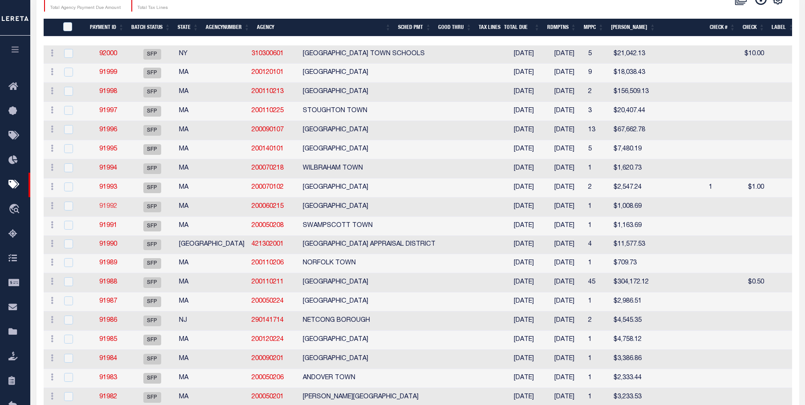
click at [109, 210] on link "91992" at bounding box center [108, 206] width 18 height 6
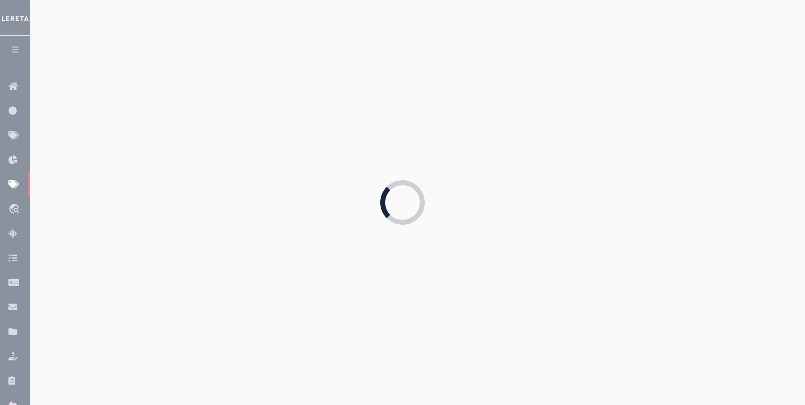
type input "Town of Montague Tax Collector"
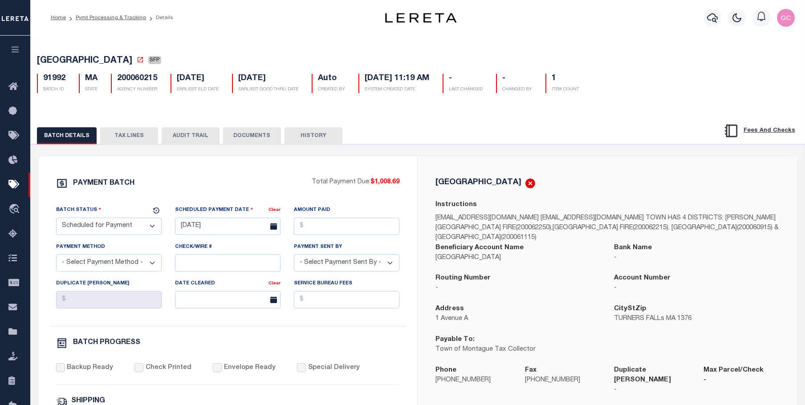
click at [126, 133] on button "TAX LINES" at bounding box center [129, 135] width 58 height 17
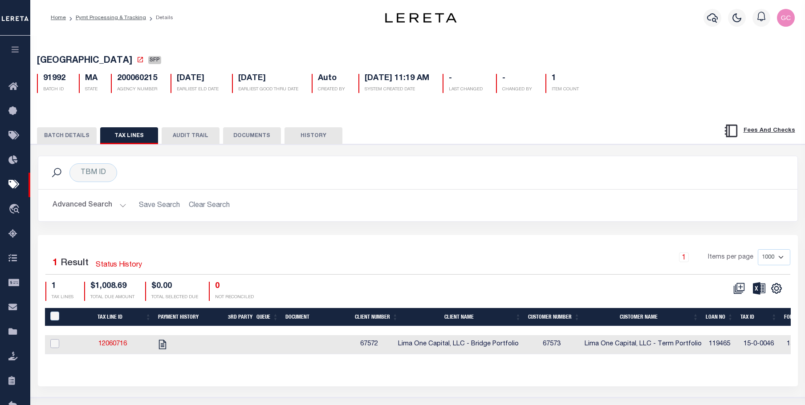
click at [55, 348] on input "checkbox" at bounding box center [54, 343] width 9 height 9
checkbox input "true"
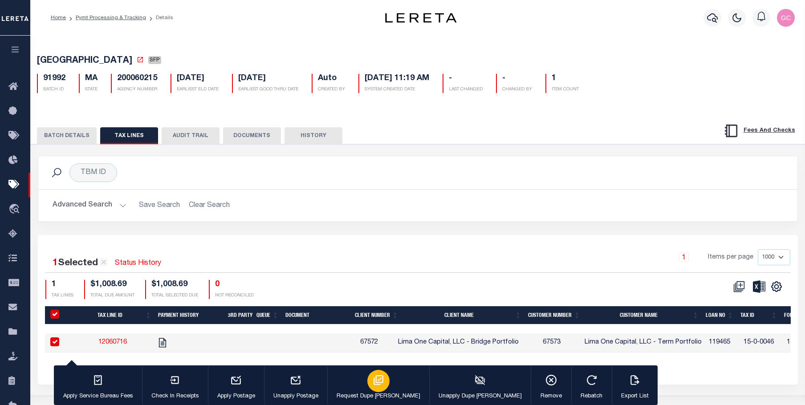
click at [373, 383] on icon "button" at bounding box center [379, 380] width 12 height 12
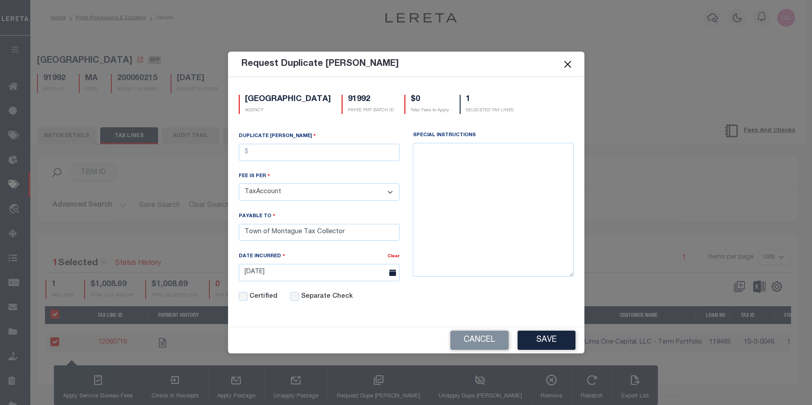
click at [571, 62] on button "Close" at bounding box center [567, 64] width 12 height 12
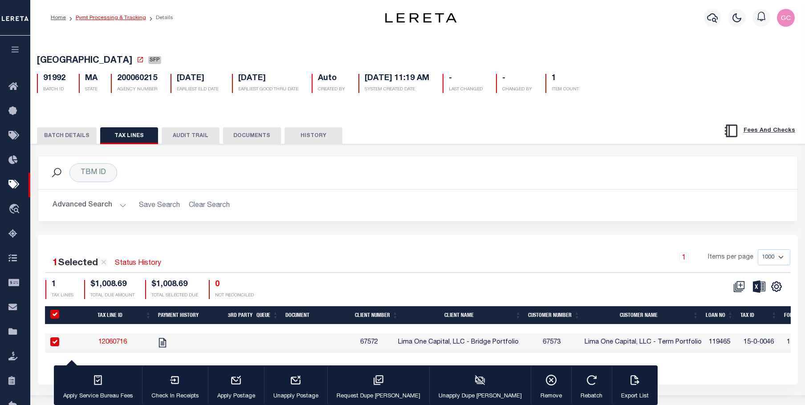
click at [111, 17] on link "Pymt Processing & Tracking" at bounding box center [111, 17] width 70 height 5
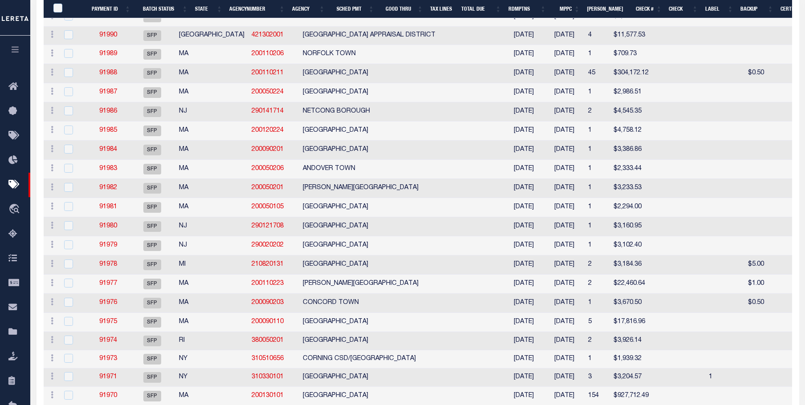
scroll to position [445, 0]
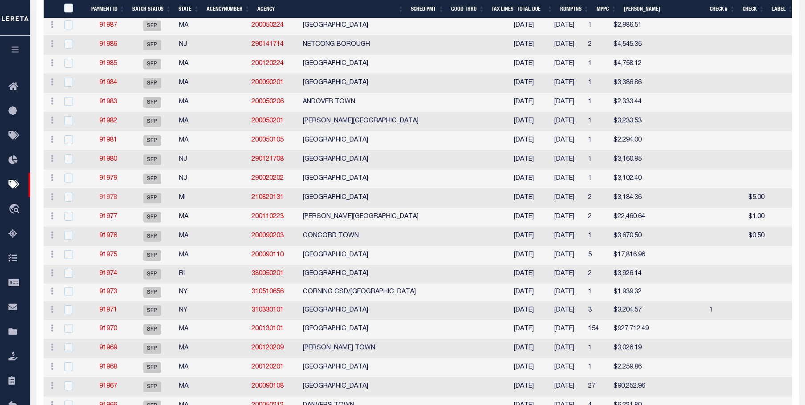
click at [109, 201] on link "91978" at bounding box center [108, 198] width 18 height 6
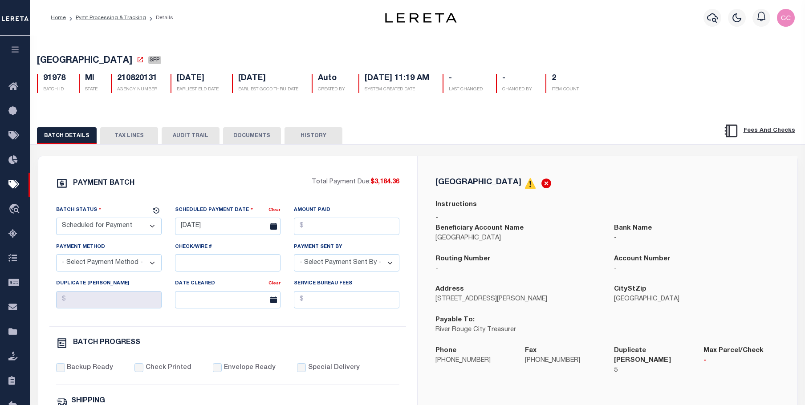
click at [134, 133] on button "TAX LINES" at bounding box center [129, 135] width 58 height 17
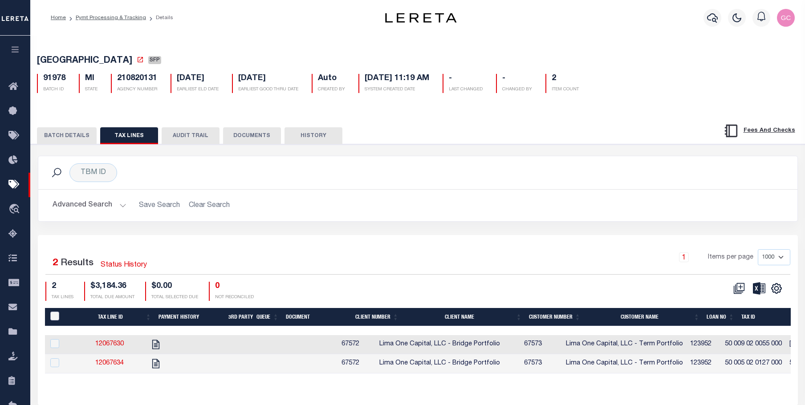
click at [54, 318] on input "PayeePaymentBatchId" at bounding box center [54, 316] width 9 height 9
checkbox input "true"
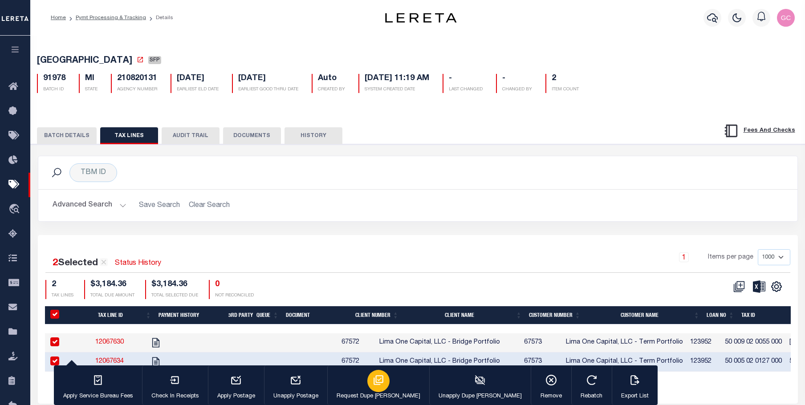
click at [373, 380] on icon "button" at bounding box center [379, 380] width 12 height 12
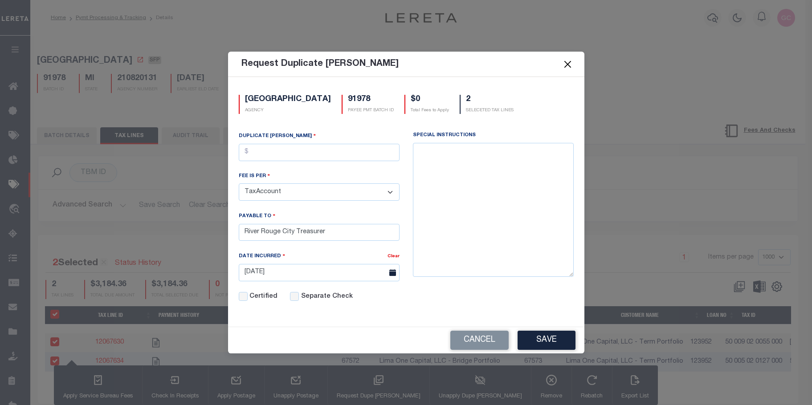
click at [569, 61] on button "Close" at bounding box center [567, 64] width 12 height 12
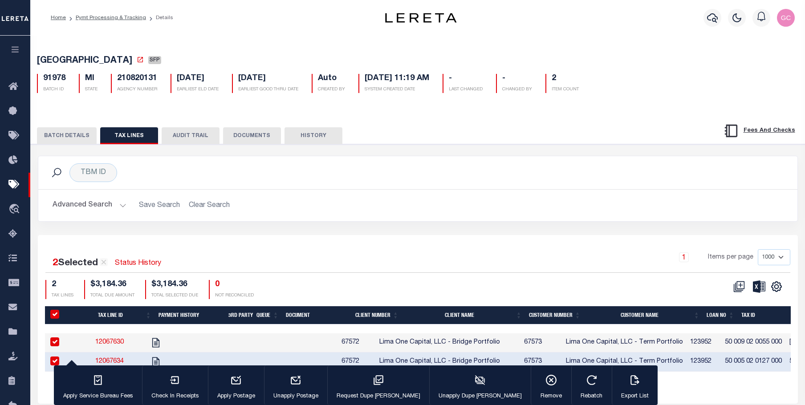
click at [57, 319] on input "PayeePaymentBatchId" at bounding box center [54, 314] width 9 height 9
checkbox input "false"
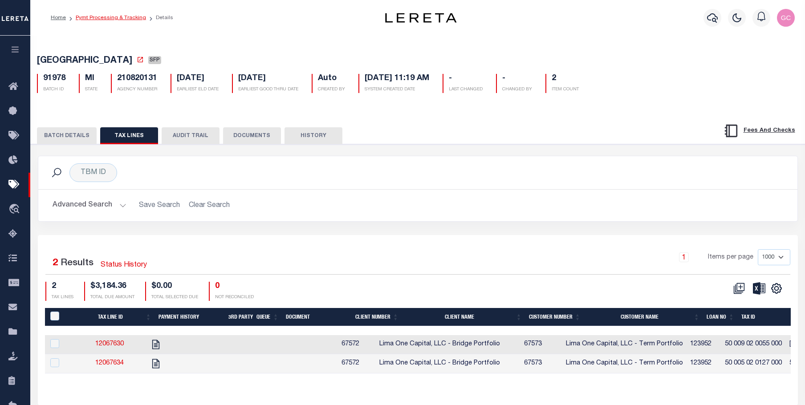
click at [102, 16] on link "Pymt Processing & Tracking" at bounding box center [111, 17] width 70 height 5
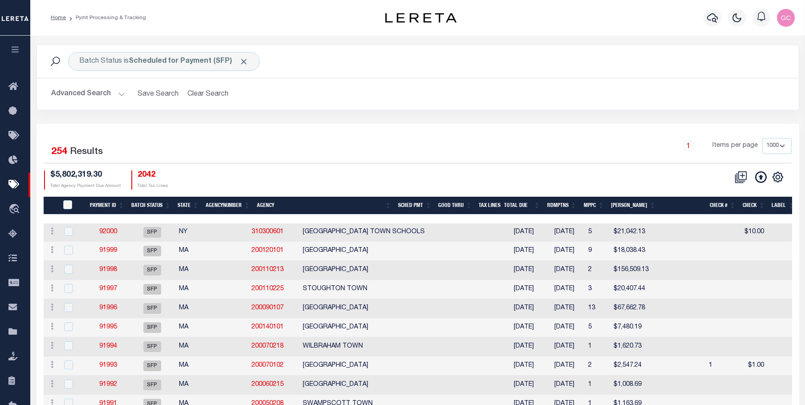
click at [16, 52] on icon "button" at bounding box center [15, 49] width 10 height 8
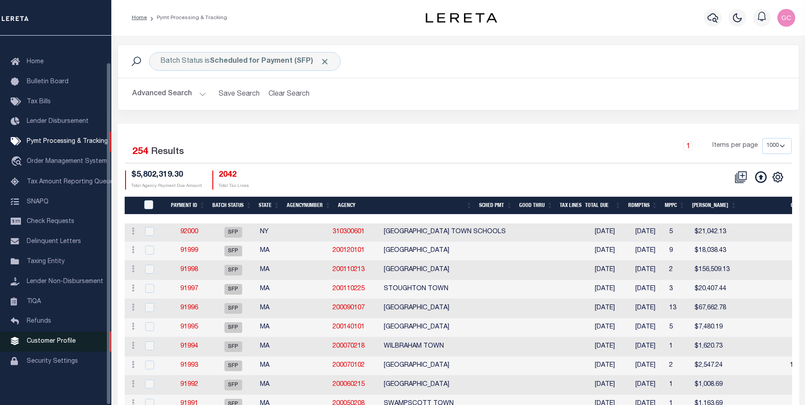
scroll to position [28, 0]
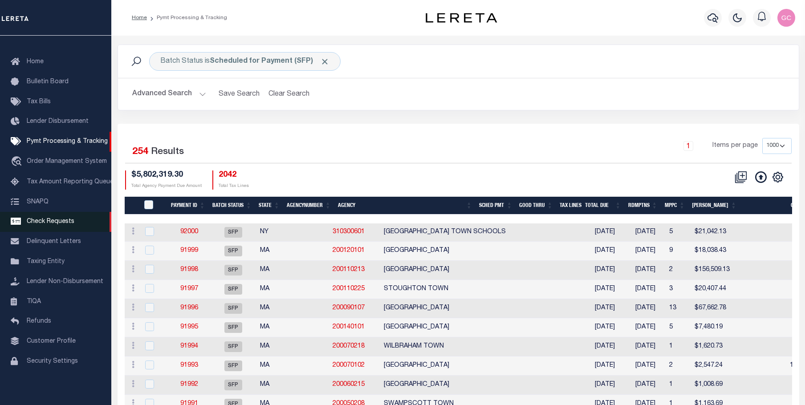
click at [51, 221] on span "Check Requests" at bounding box center [51, 222] width 48 height 6
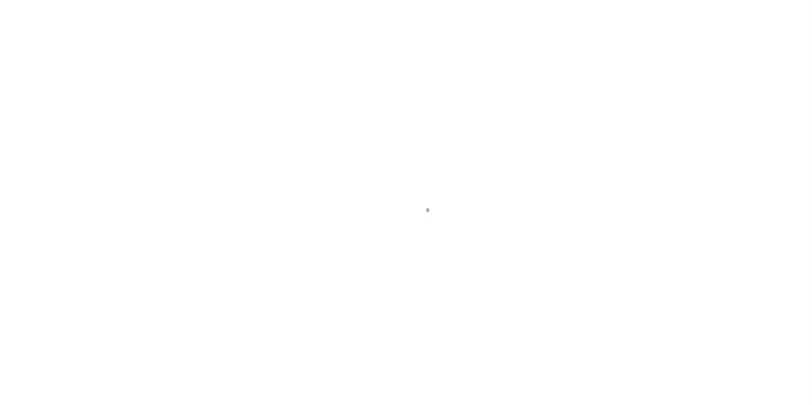
scroll to position [28, 0]
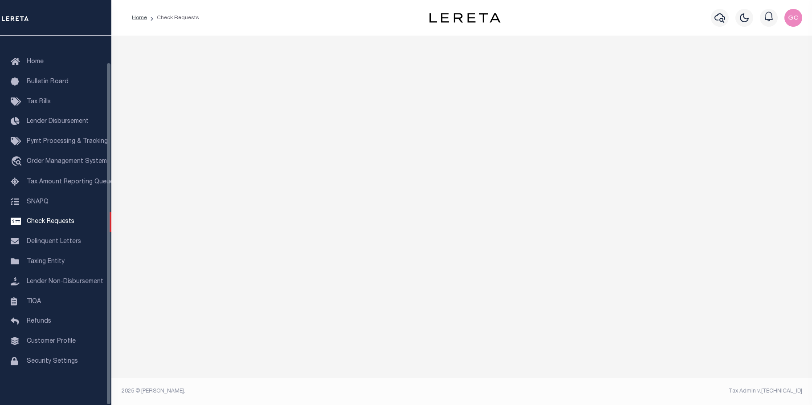
select select "50"
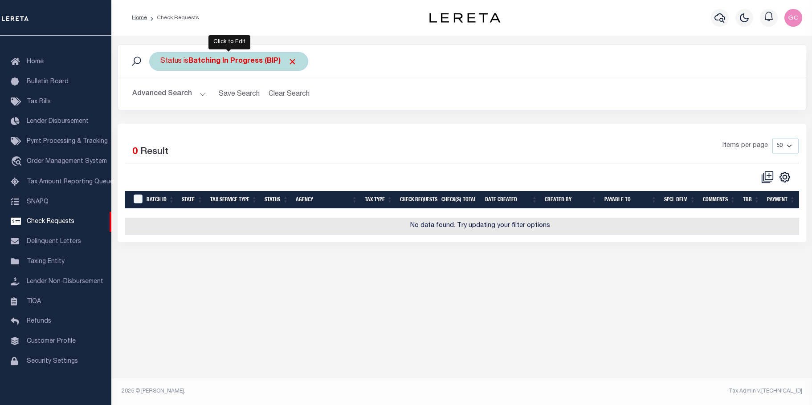
click at [246, 65] on b "Batching In Progress (BIP)" at bounding box center [242, 61] width 109 height 7
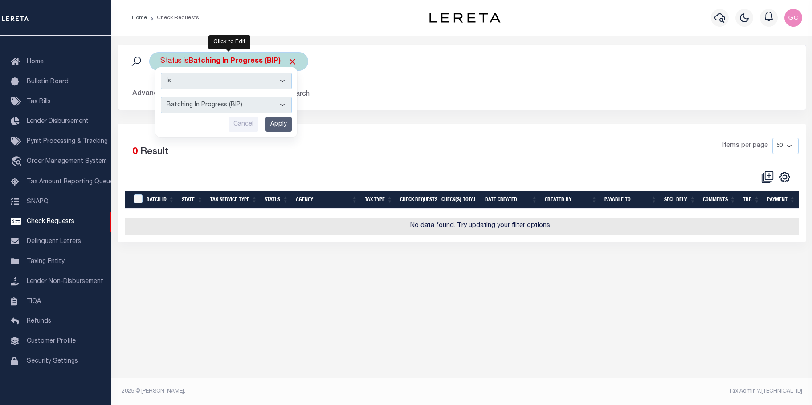
click at [283, 104] on select "Approval Needed (APN) Batching In Progress (BIP) Check Returned (CKR) Cleared a…" at bounding box center [226, 105] width 131 height 17
select select "APN"
click at [161, 97] on select "Approval Needed (APN) Batching In Progress (BIP) Check Returned (CKR) Cleared a…" at bounding box center [226, 105] width 131 height 17
click at [282, 104] on select "Approval Needed (APN) Batching In Progress (BIP) Check Returned (CKR) Cleared a…" at bounding box center [226, 105] width 131 height 17
click at [524, 126] on div "Selected 0 Result Items per page 10 25 50 100" at bounding box center [462, 183] width 688 height 118
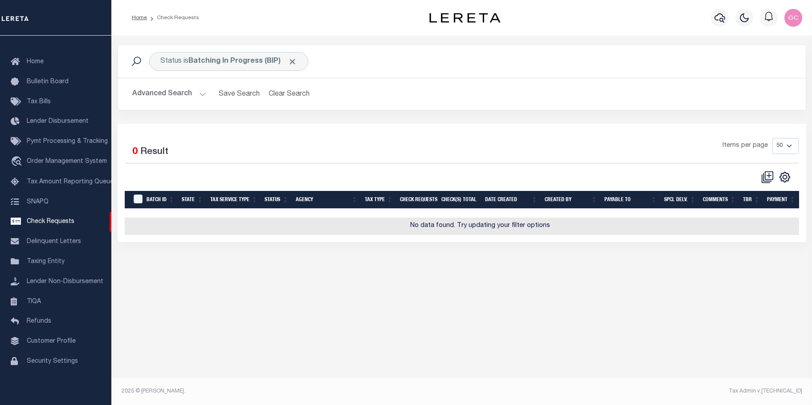
click at [409, 346] on div "Status is Batching In Progress (BIP) Is Contains Approval Needed (APN) Batching…" at bounding box center [461, 218] width 700 height 365
